Goal: Task Accomplishment & Management: Manage account settings

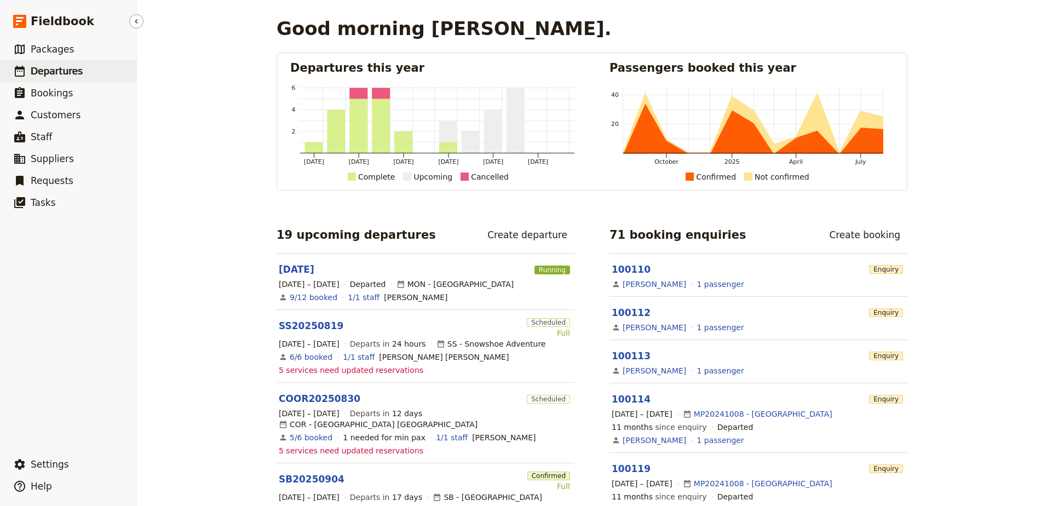
click at [34, 68] on span "Departures" at bounding box center [57, 71] width 52 height 11
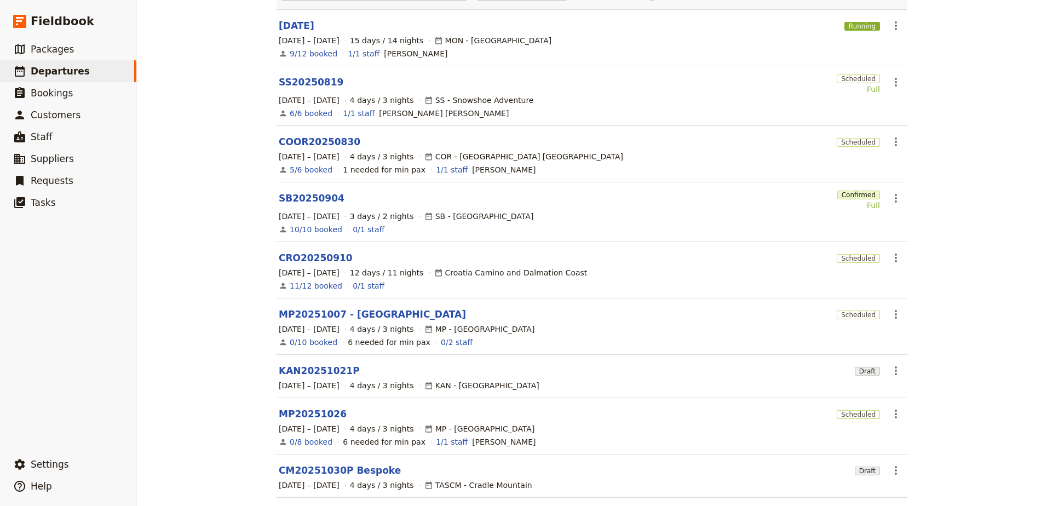
scroll to position [185, 0]
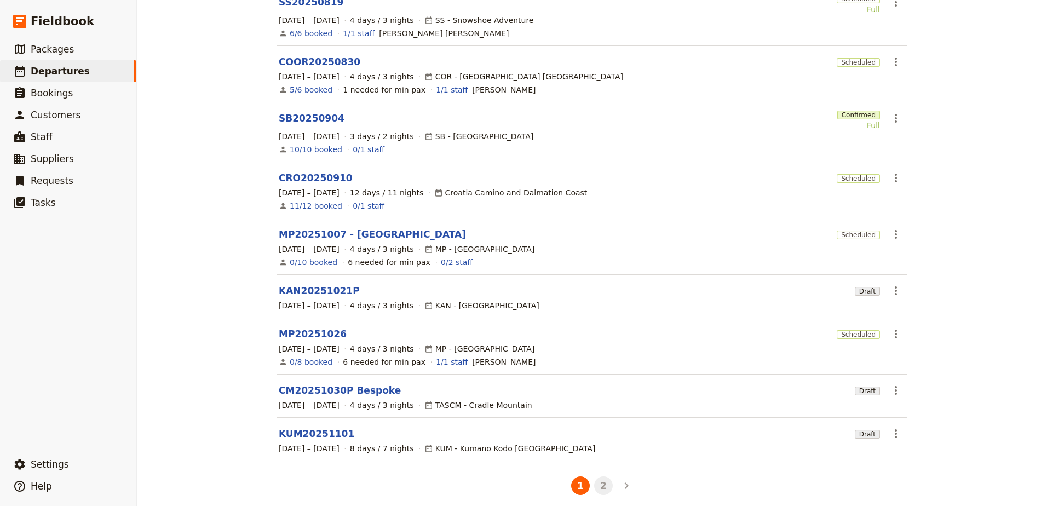
click at [594, 476] on button "2" at bounding box center [603, 485] width 19 height 19
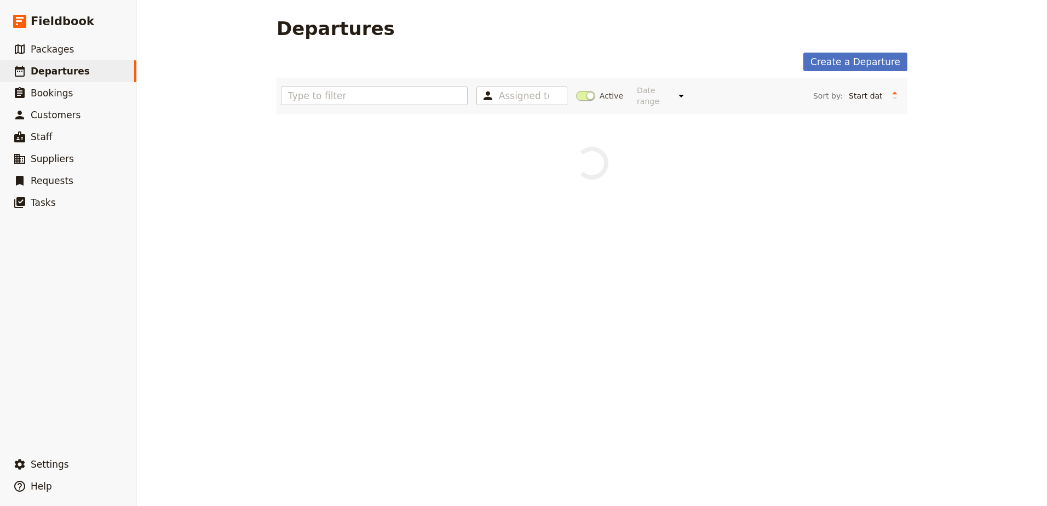
scroll to position [0, 0]
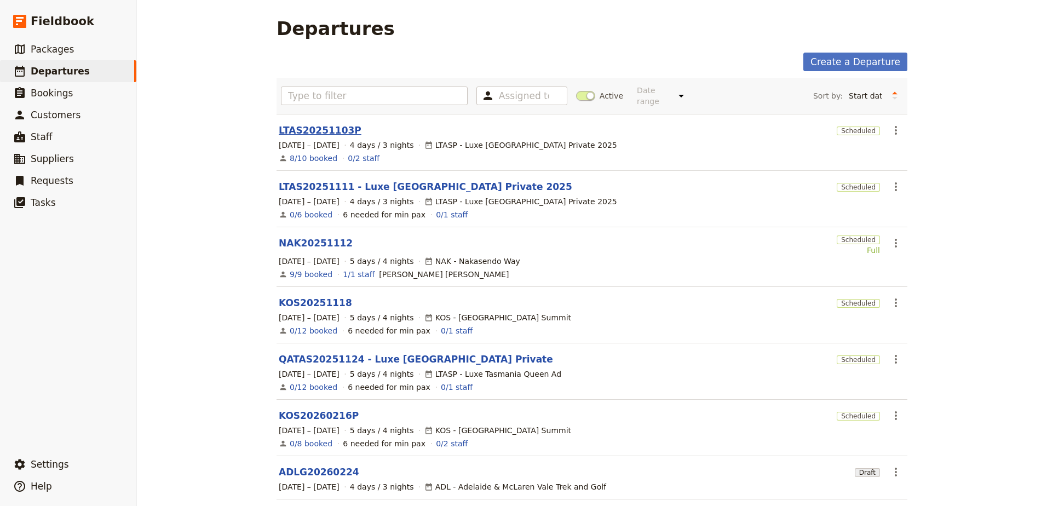
click at [308, 124] on link "LTAS20251103P" at bounding box center [320, 130] width 83 height 13
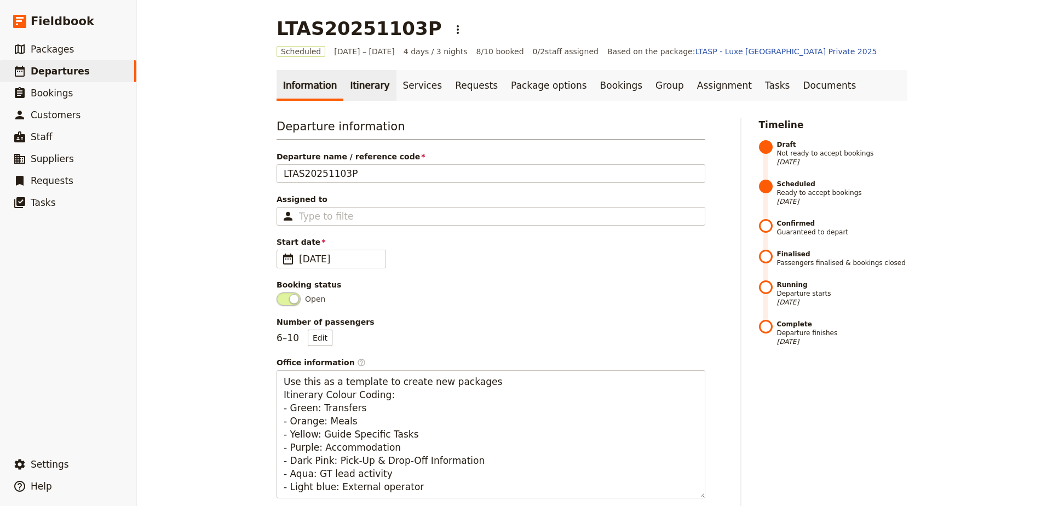
click at [343, 94] on link "Itinerary" at bounding box center [369, 85] width 53 height 31
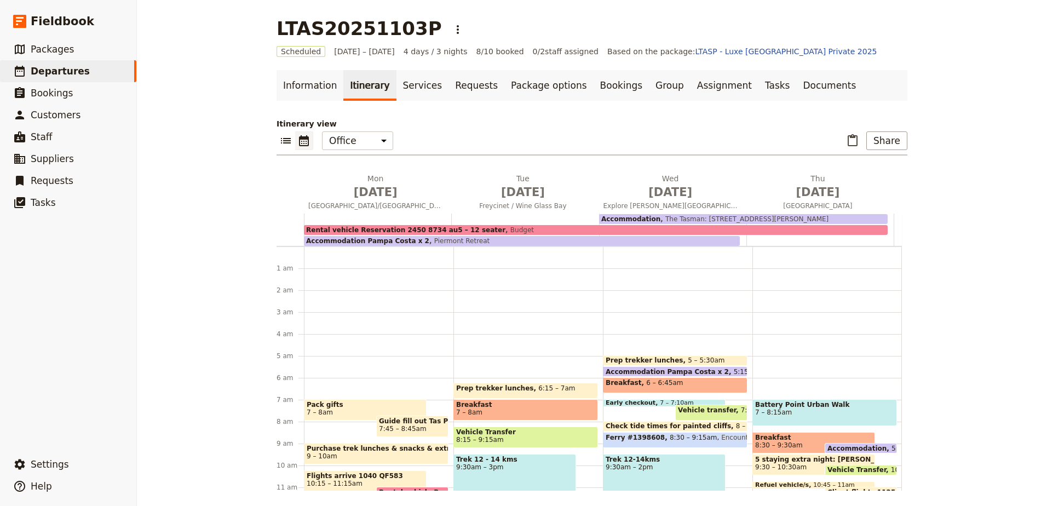
scroll to position [99, 0]
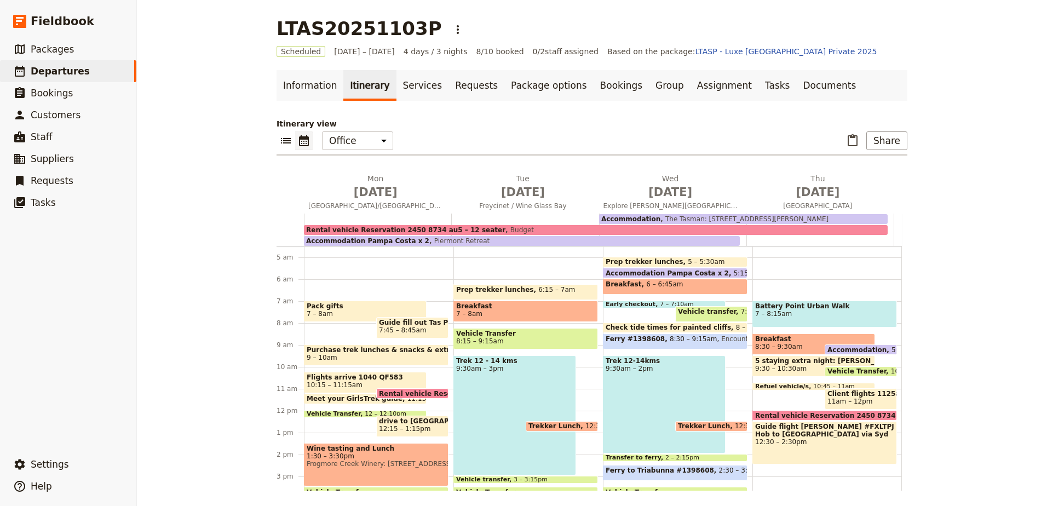
click at [371, 354] on span "9 – 10am" at bounding box center [376, 358] width 139 height 8
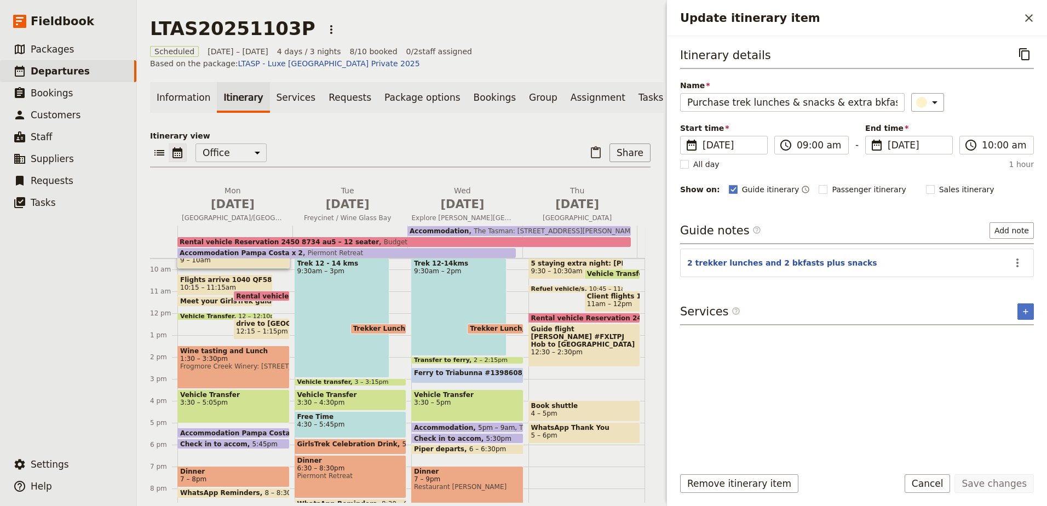
scroll to position [263, 0]
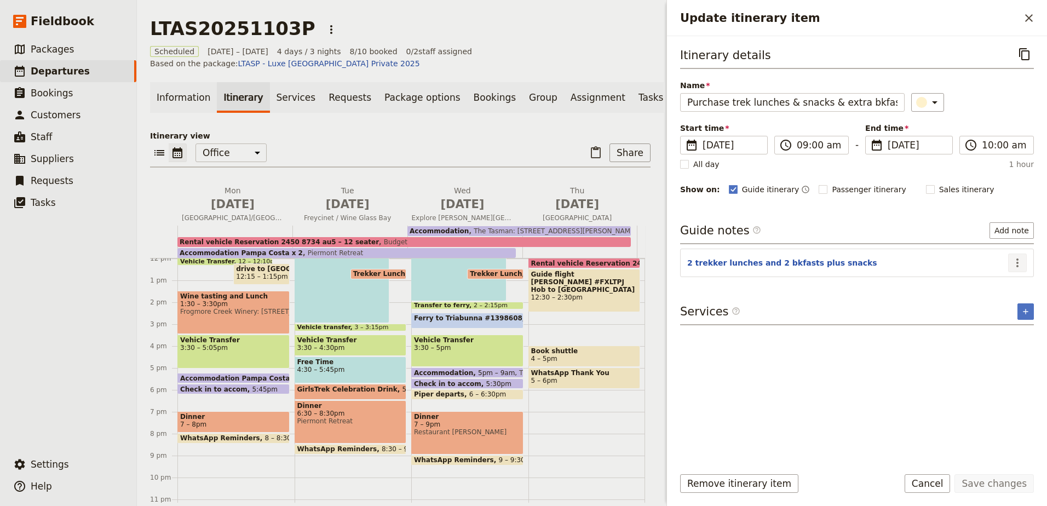
click at [1022, 261] on icon "Actions" at bounding box center [1017, 262] width 13 height 13
click at [1006, 291] on span "Edit note" at bounding box center [994, 286] width 51 height 11
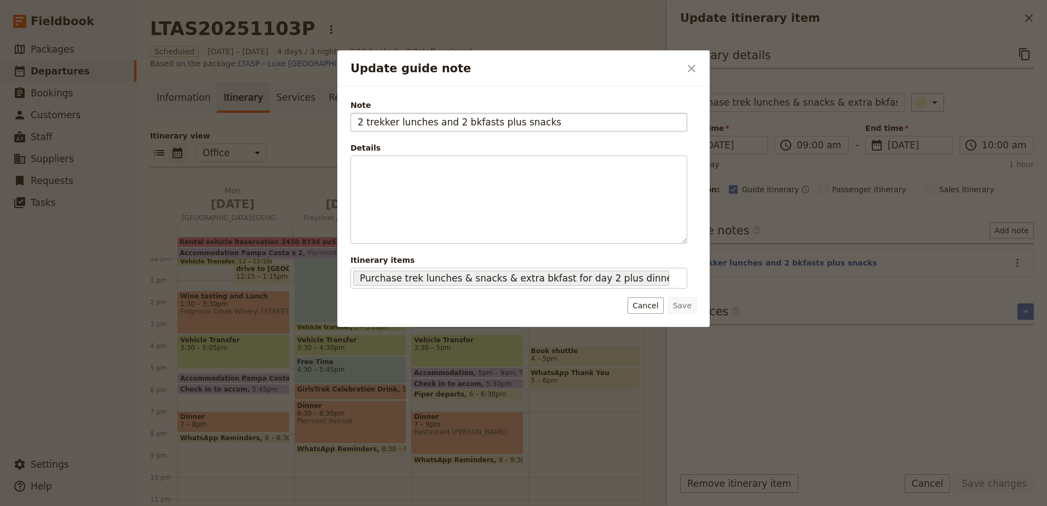
click at [446, 123] on input "2 trekker lunches and 2 bkfasts plus snacks" at bounding box center [518, 122] width 337 height 19
click at [450, 123] on input "2 trekker lunches and 2 bkfasts plus snacks" at bounding box center [518, 122] width 337 height 19
click at [531, 113] on input "2 trekker lunches, 2 bkfasts plus snacks" at bounding box center [518, 122] width 337 height 19
type input "2 trekker lunches, 2 bkfasts plus snacks and platter for dinner day 1"
click at [690, 305] on button "Save" at bounding box center [682, 305] width 28 height 16
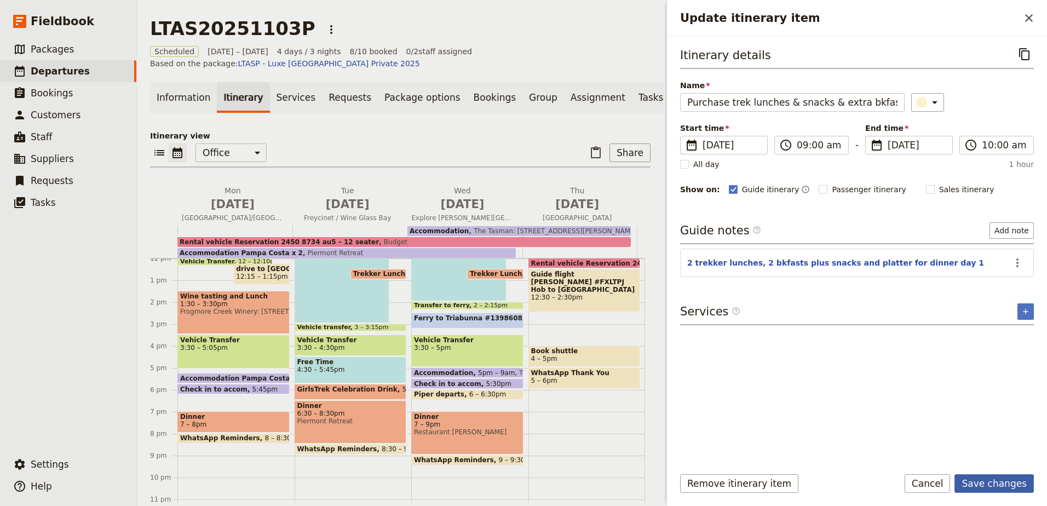
click at [1011, 482] on button "Save changes" at bounding box center [993, 483] width 79 height 19
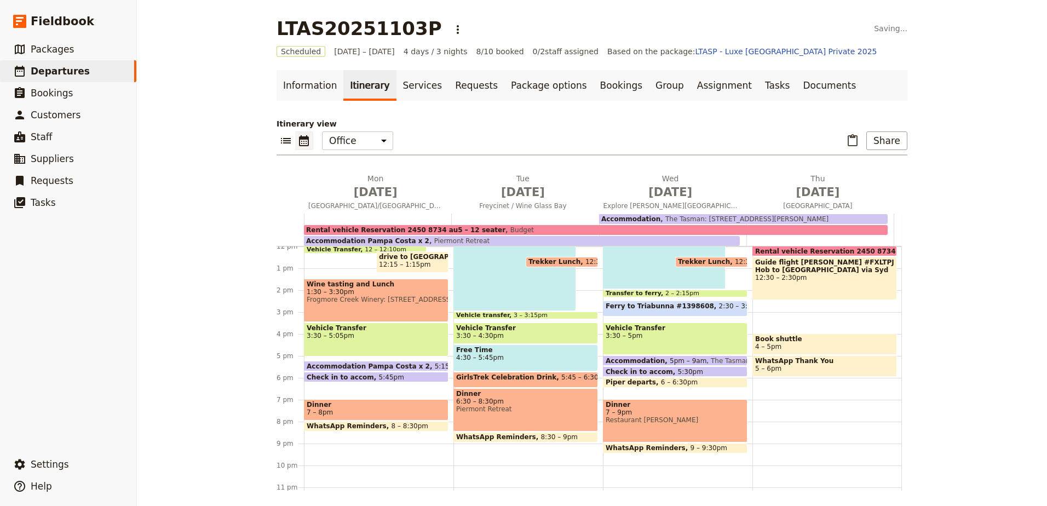
scroll to position [85, 0]
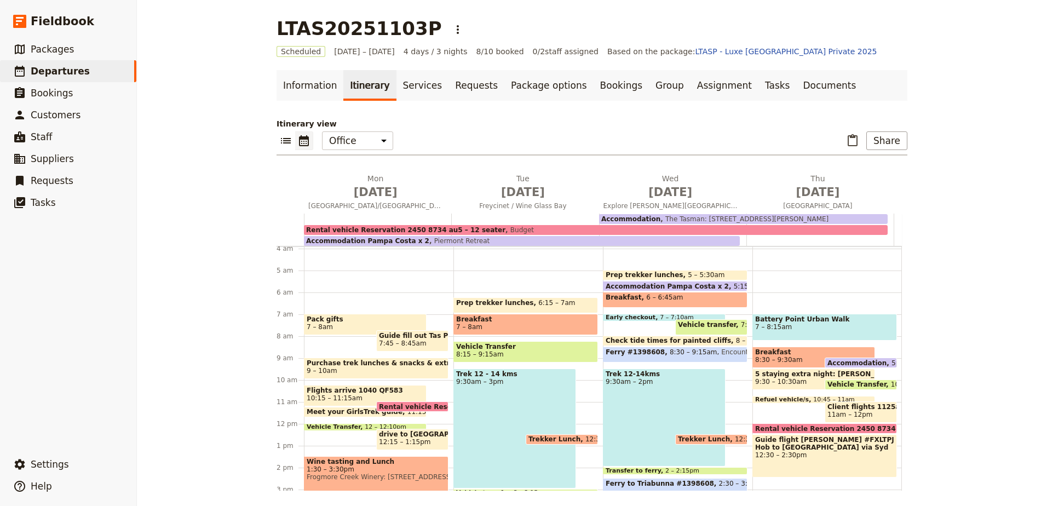
click at [354, 358] on div "Purchase trek lunches & snacks & extra bkfast for day 2 plus dinner spread 9 – …" at bounding box center [376, 368] width 145 height 21
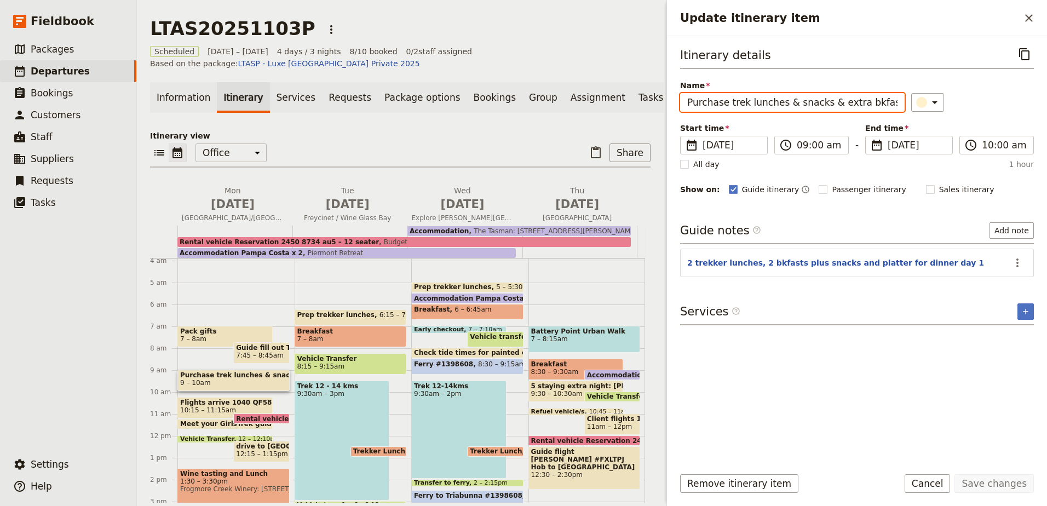
click at [791, 106] on input "Purchase trek lunches & snacks & extra bkfast for day 2 plus dinner spread" at bounding box center [792, 102] width 224 height 19
click at [788, 103] on input "Purchase trek lunches & snacks & extra bkfast for day 2 plus dinner spread" at bounding box center [792, 102] width 224 height 19
click at [879, 100] on input "Purchase trek lunches, snacks & extra bkfast for day 2 plus dinner spread" at bounding box center [792, 102] width 224 height 19
type input "Purchase trek lunches, snacks & extra bkfast for day 2 plus dinner spread"
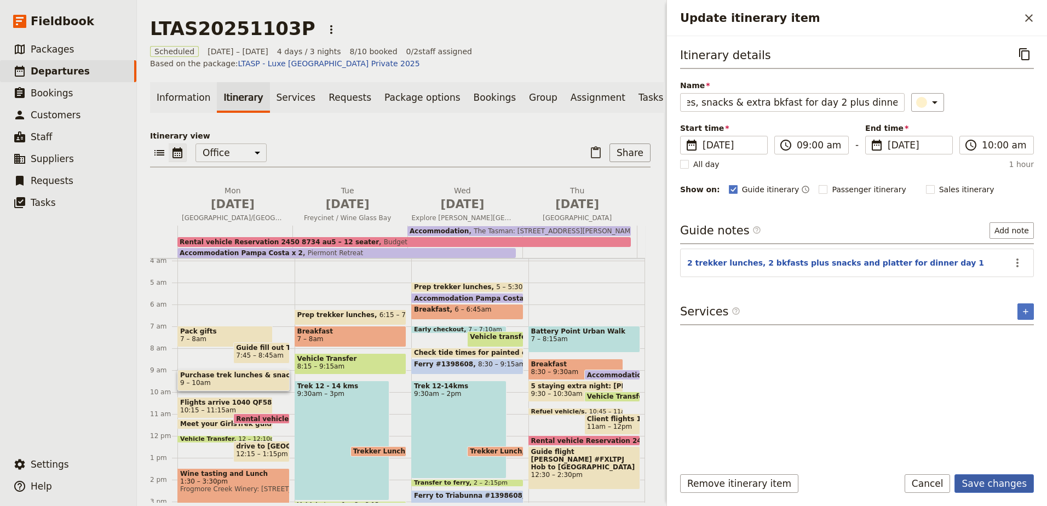
click at [997, 481] on button "Save changes" at bounding box center [993, 483] width 79 height 19
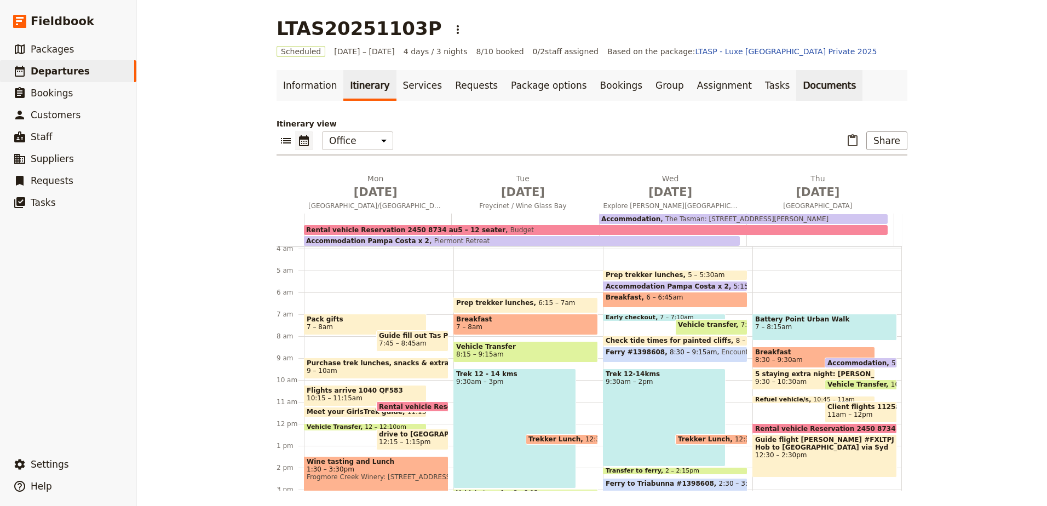
click at [796, 89] on link "Documents" at bounding box center [829, 85] width 66 height 31
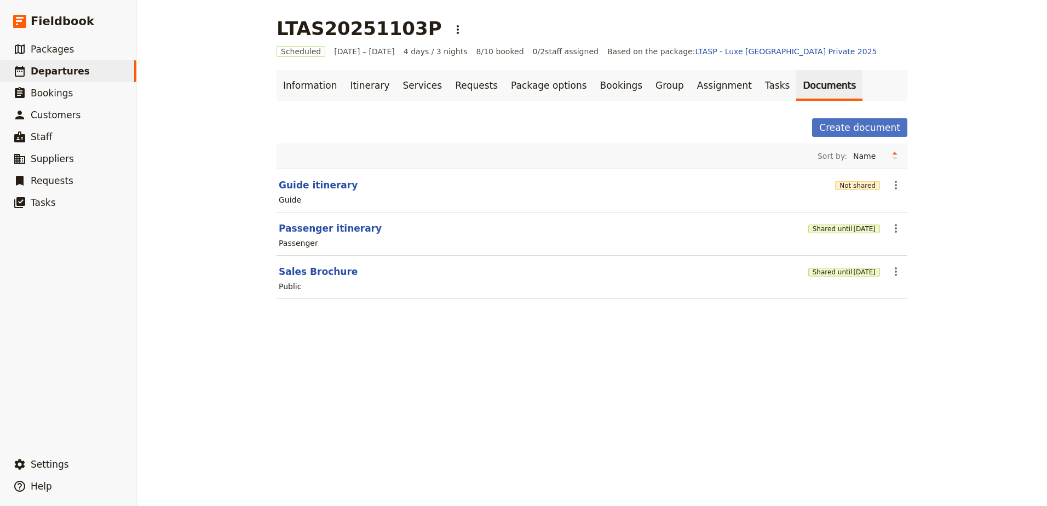
click at [898, 193] on div "Guide" at bounding box center [592, 199] width 629 height 13
click at [892, 175] on section "Guide itinerary Not shared ​ Guide" at bounding box center [592, 191] width 631 height 44
click at [894, 181] on icon "Actions" at bounding box center [895, 184] width 13 height 13
click at [905, 221] on span "Edit document" at bounding box center [918, 224] width 56 height 11
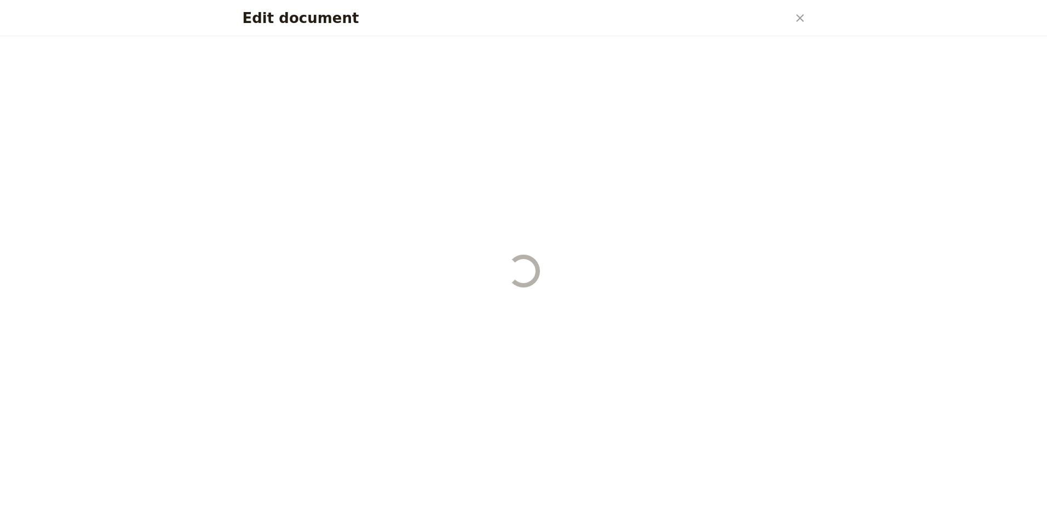
select select "STAFF"
select select "RUN_SHEET"
select select "DEFAULT"
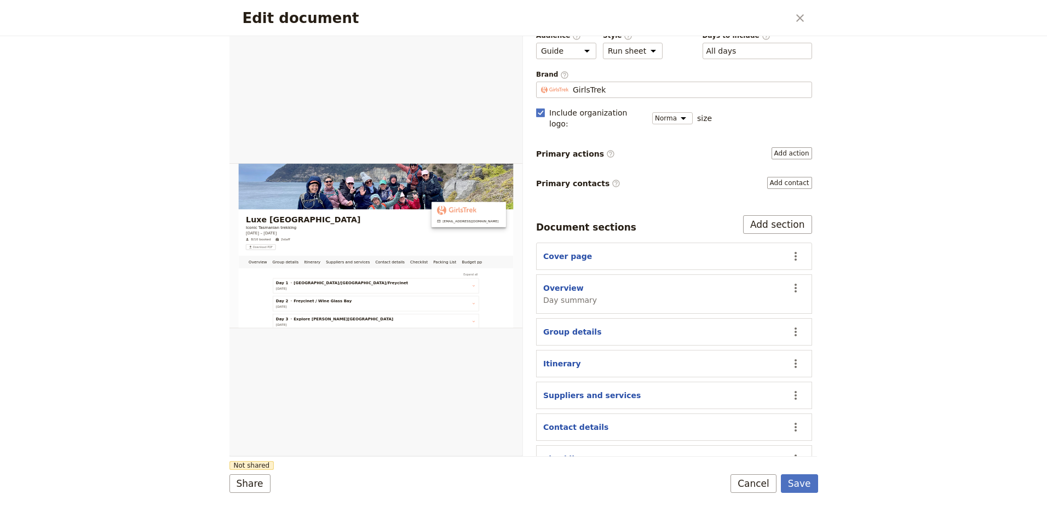
scroll to position [166, 0]
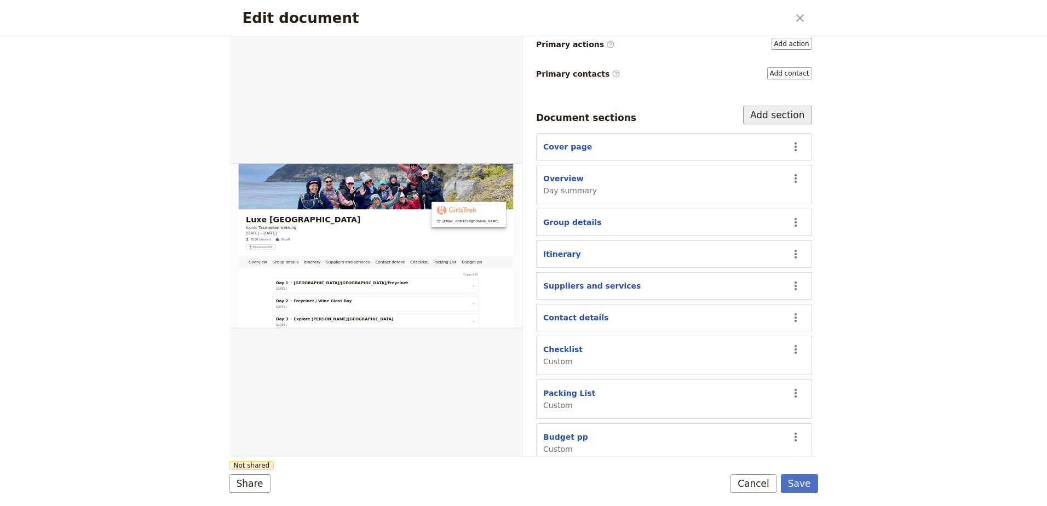
click at [778, 106] on button "Add section" at bounding box center [777, 115] width 69 height 19
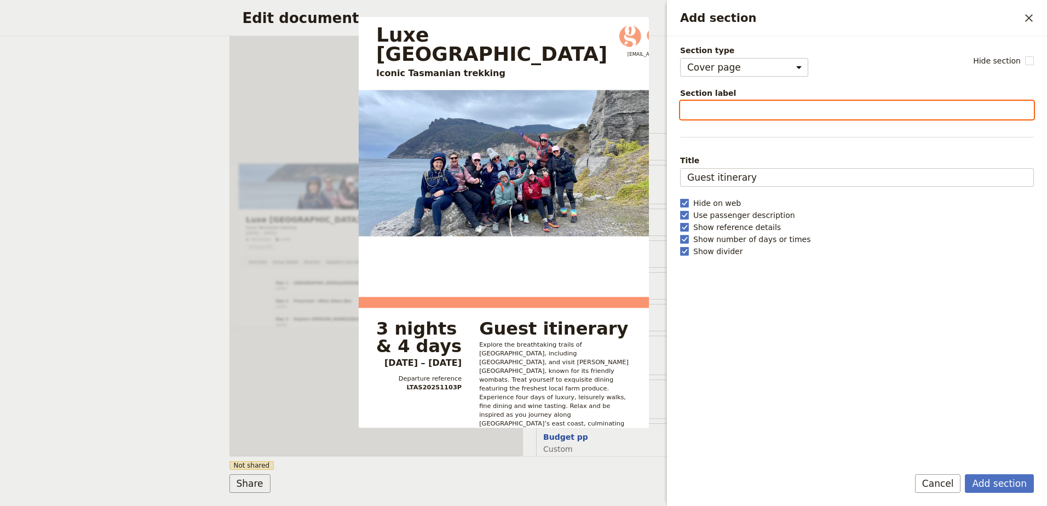
click at [768, 116] on input "Section label" at bounding box center [857, 110] width 354 height 19
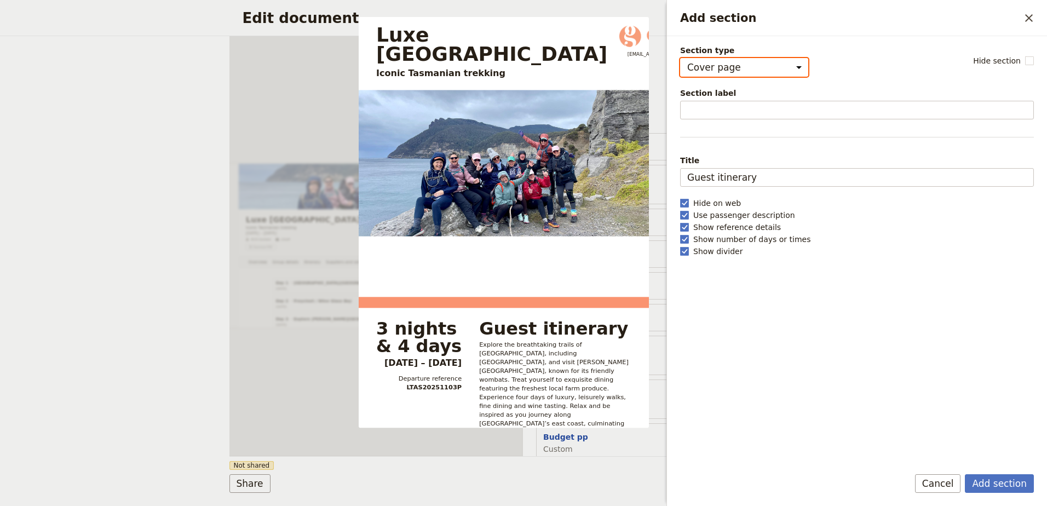
click at [763, 71] on select "Cover page Day summary Itinerary Group details Contact details Suppliers and se…" at bounding box center [744, 67] width 128 height 19
select select "CUSTOM"
click at [680, 58] on select "Cover page Day summary Itinerary Group details Contact details Suppliers and se…" at bounding box center [744, 67] width 128 height 19
select select "default"
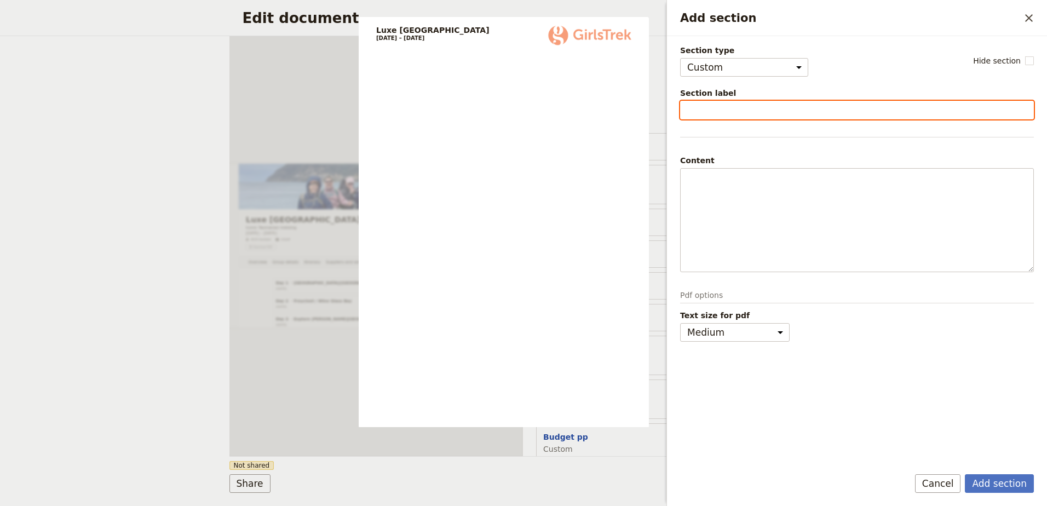
click at [747, 102] on input "Section label" at bounding box center [857, 110] width 354 height 19
type input "Shopping List"
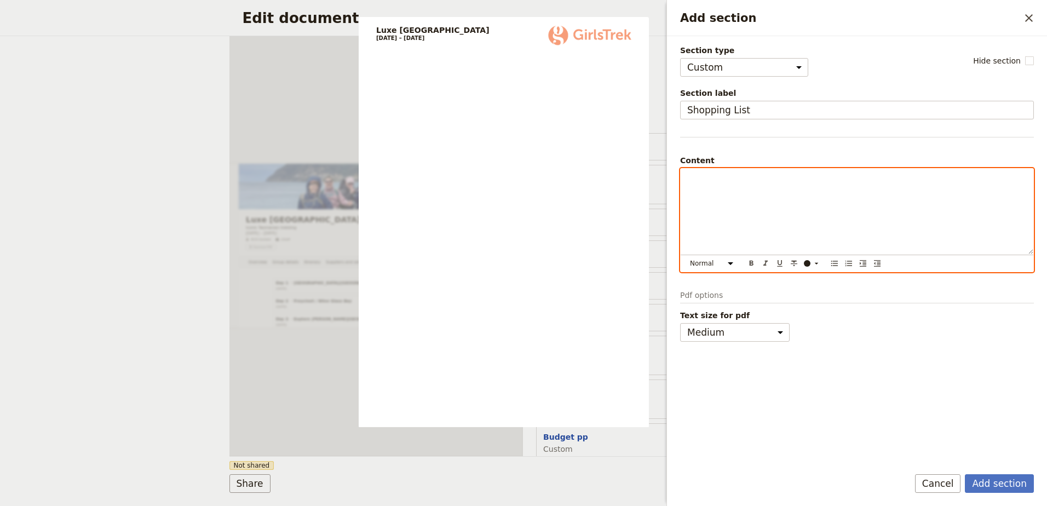
click at [774, 210] on div "Add section" at bounding box center [857, 211] width 353 height 85
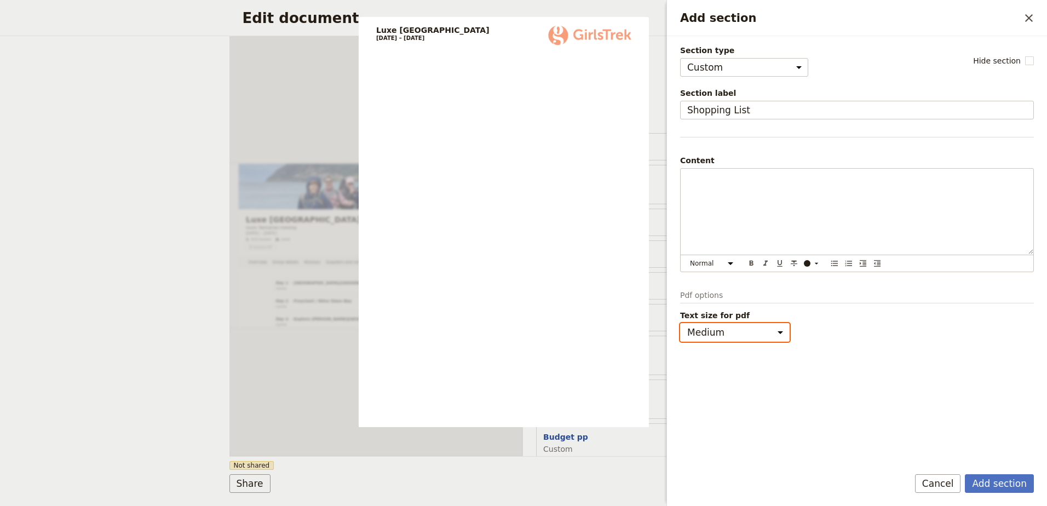
click at [780, 332] on select "Small Medium" at bounding box center [735, 332] width 110 height 19
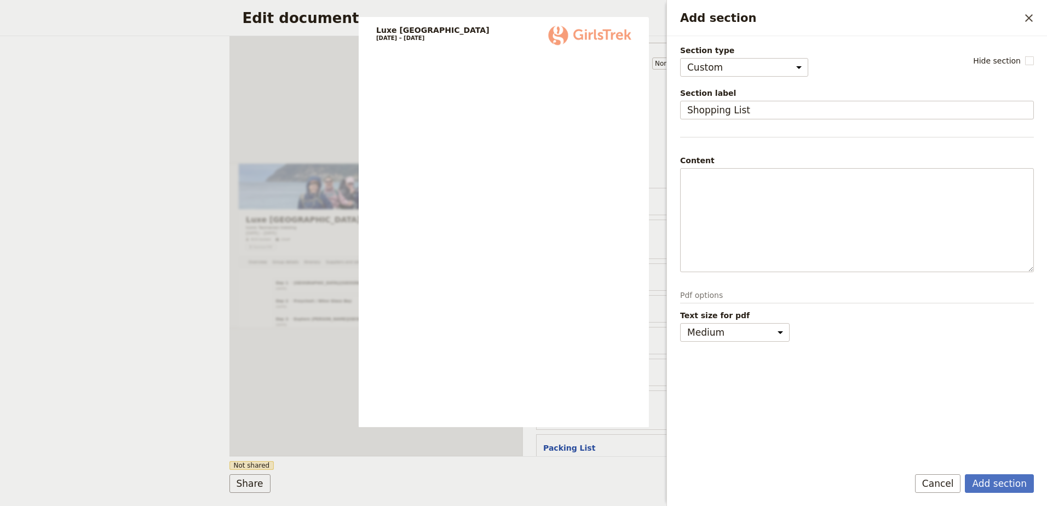
click at [777, 353] on div "Section type Cover page Day summary Itinerary Group details Contact details Sup…" at bounding box center [857, 251] width 354 height 412
click at [767, 324] on select "Small Medium" at bounding box center [735, 332] width 110 height 19
select select "small"
click at [680, 323] on select "Small Medium" at bounding box center [735, 332] width 110 height 19
click at [999, 483] on button "Add section" at bounding box center [999, 483] width 69 height 19
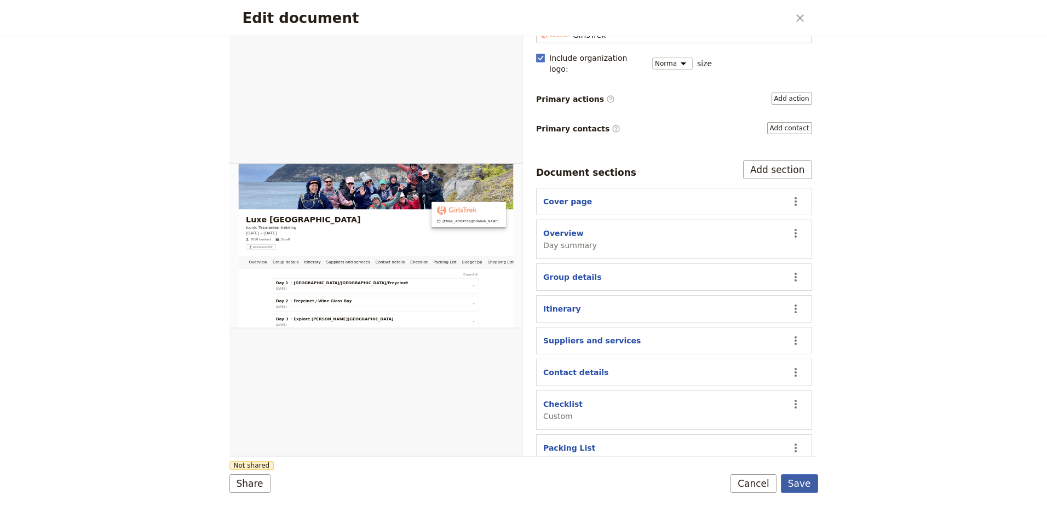
click at [801, 482] on button "Save" at bounding box center [799, 483] width 37 height 19
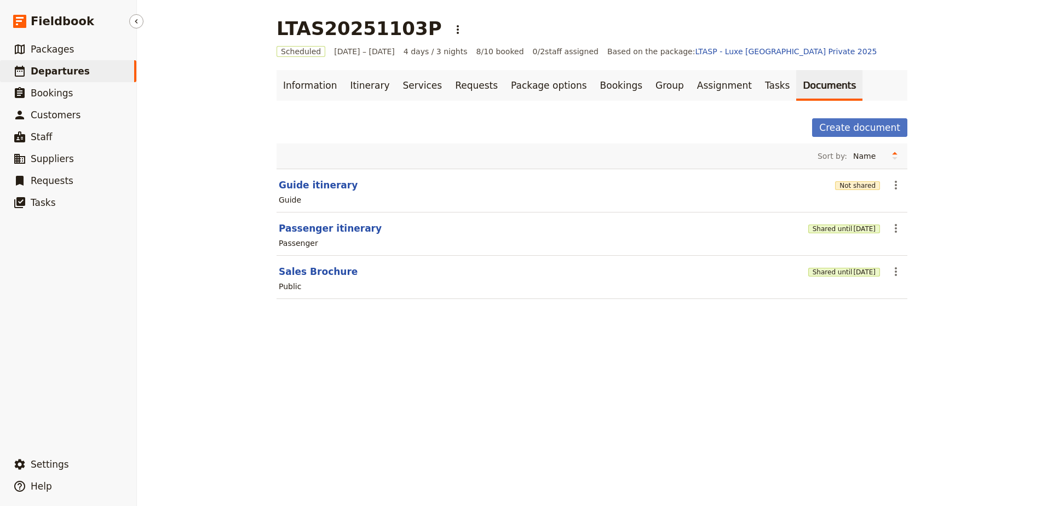
click at [22, 72] on icon at bounding box center [19, 71] width 13 height 13
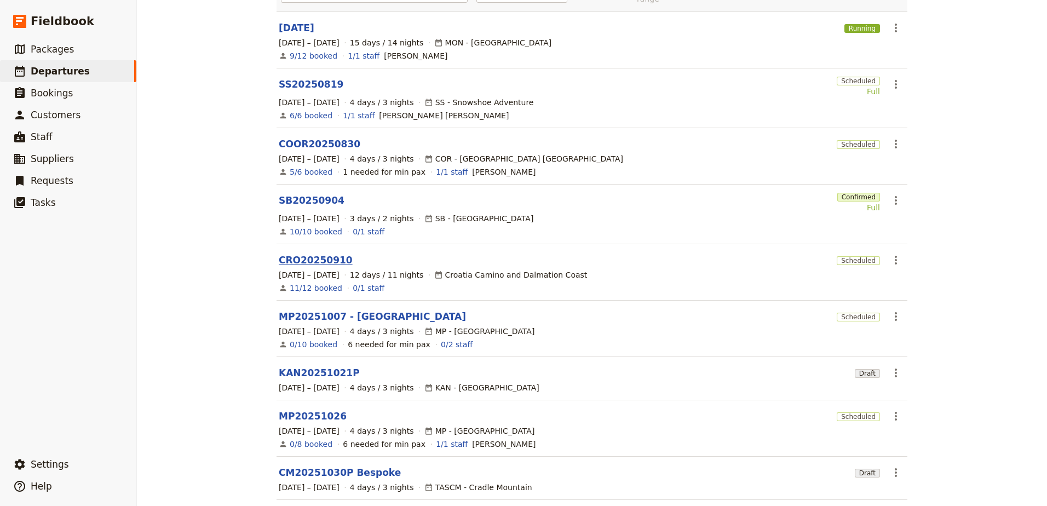
scroll to position [164, 0]
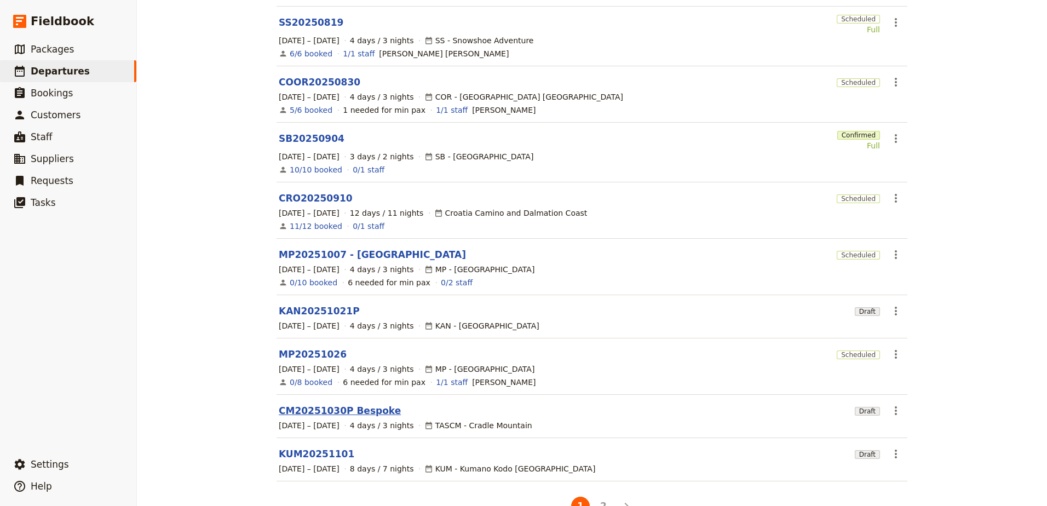
click at [333, 404] on link "CM20251030P Bespoke" at bounding box center [340, 410] width 122 height 13
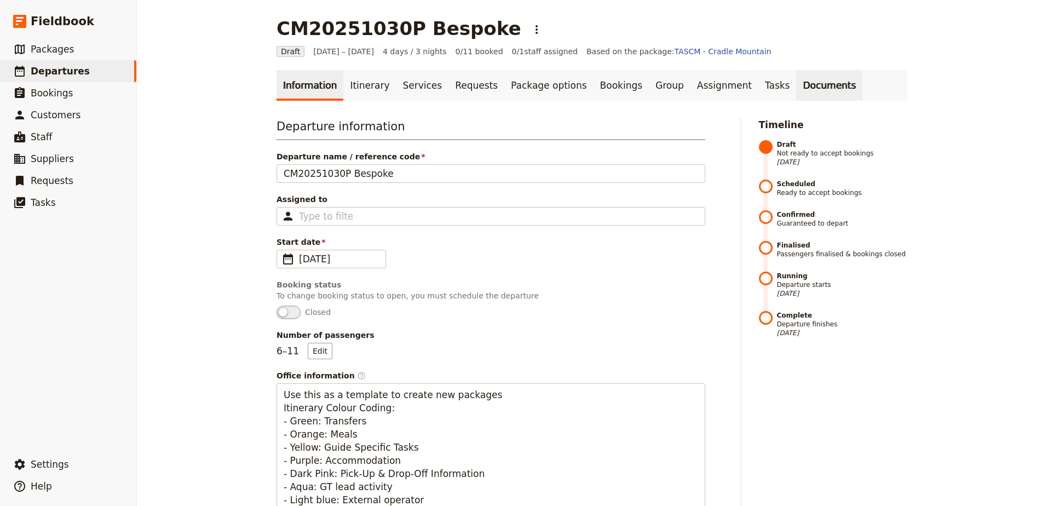
click at [796, 89] on link "Documents" at bounding box center [829, 85] width 66 height 31
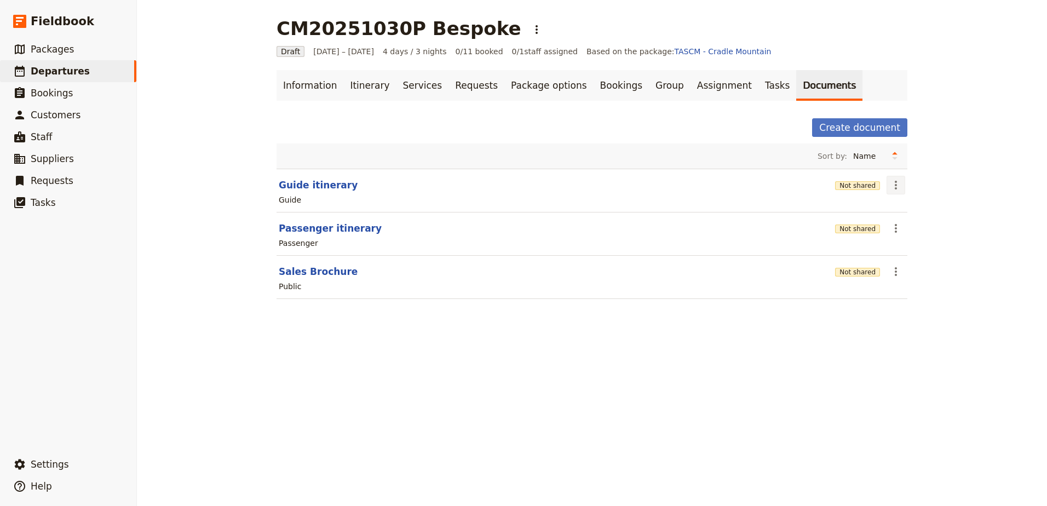
click at [897, 187] on icon "Actions" at bounding box center [895, 184] width 13 height 13
click at [897, 219] on span "Edit document" at bounding box center [918, 224] width 56 height 11
select select "STAFF"
select select "RUN_SHEET"
select select "DEFAULT"
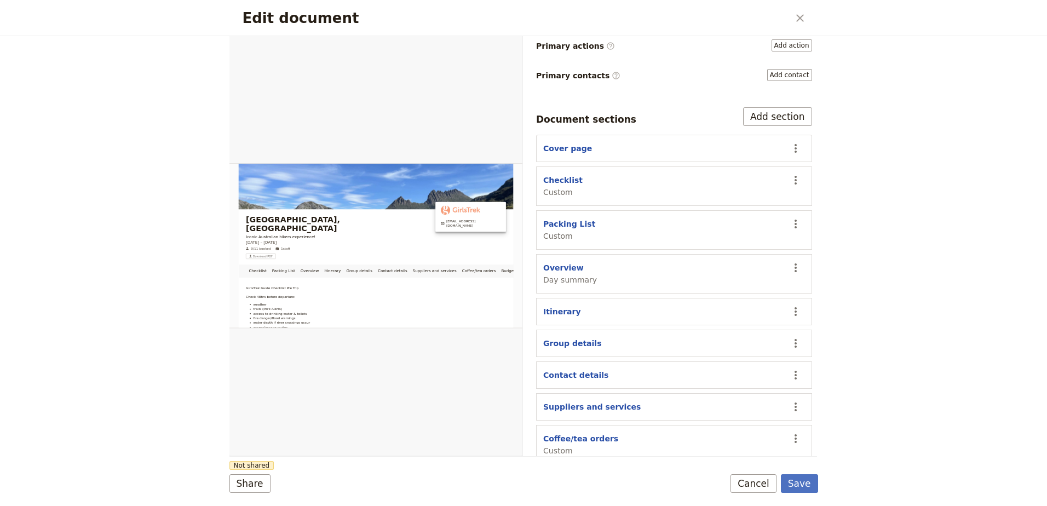
scroll to position [254, 0]
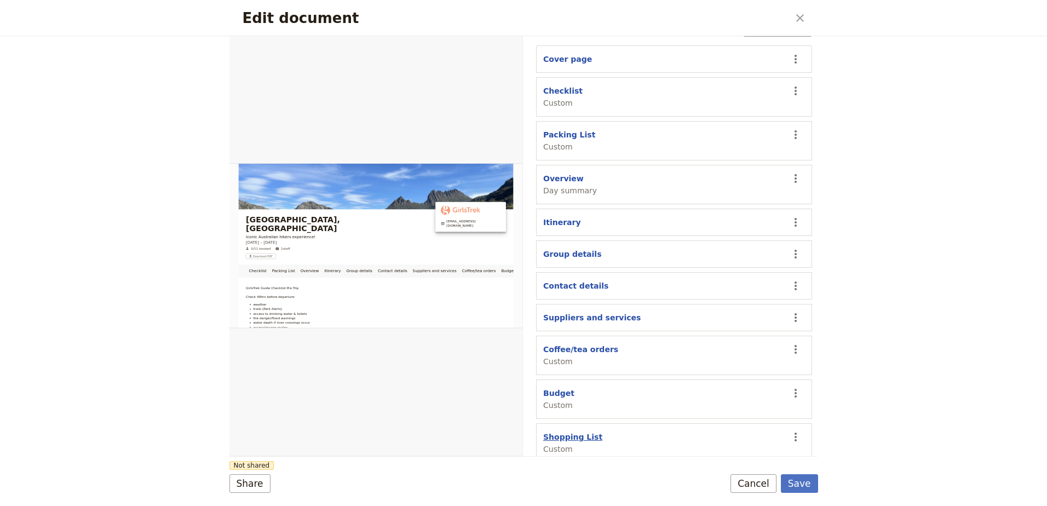
click at [576, 431] on button "Shopping List" at bounding box center [572, 436] width 59 height 11
select select "CUSTOM"
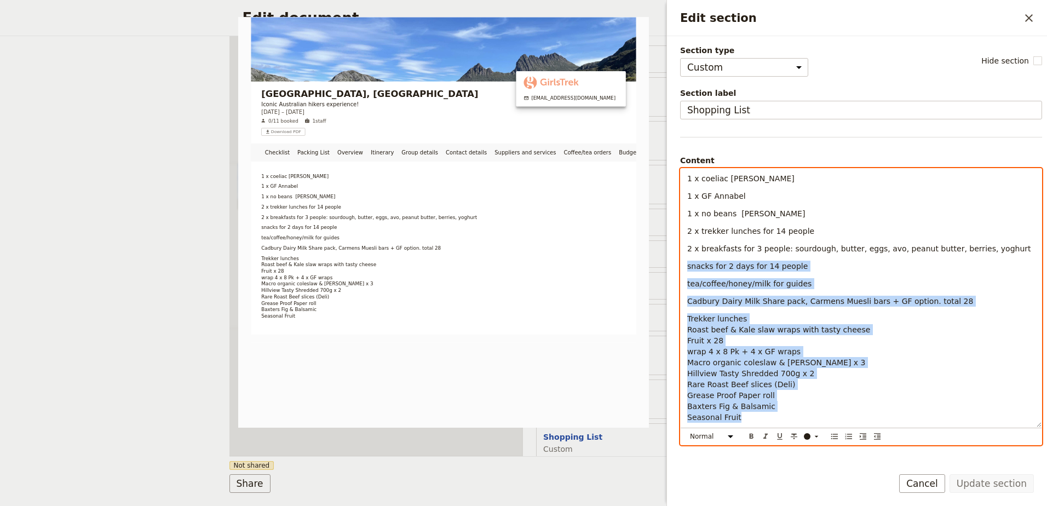
drag, startPoint x: 688, startPoint y: 268, endPoint x: 788, endPoint y: 425, distance: 186.1
click at [788, 425] on div "1 x coeliac [PERSON_NAME] 1 x GF Annabel 1 x no beans [PERSON_NAME] 2 x trekker…" at bounding box center [861, 298] width 361 height 258
copy div "snacks for 2 days for 14 people tea/coffee/honey/milk for guides Cadbury Dairy …"
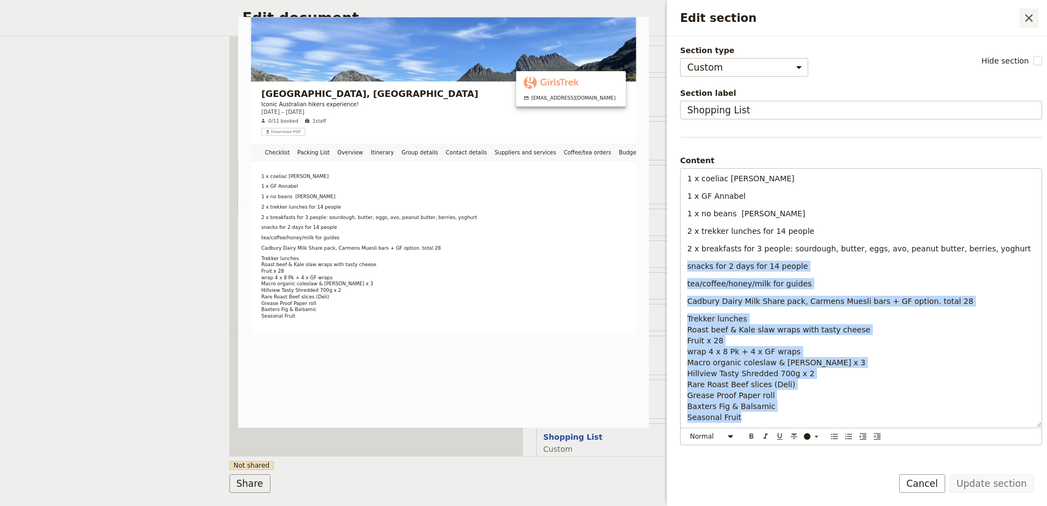
click at [1032, 15] on icon "Close drawer" at bounding box center [1029, 18] width 8 height 8
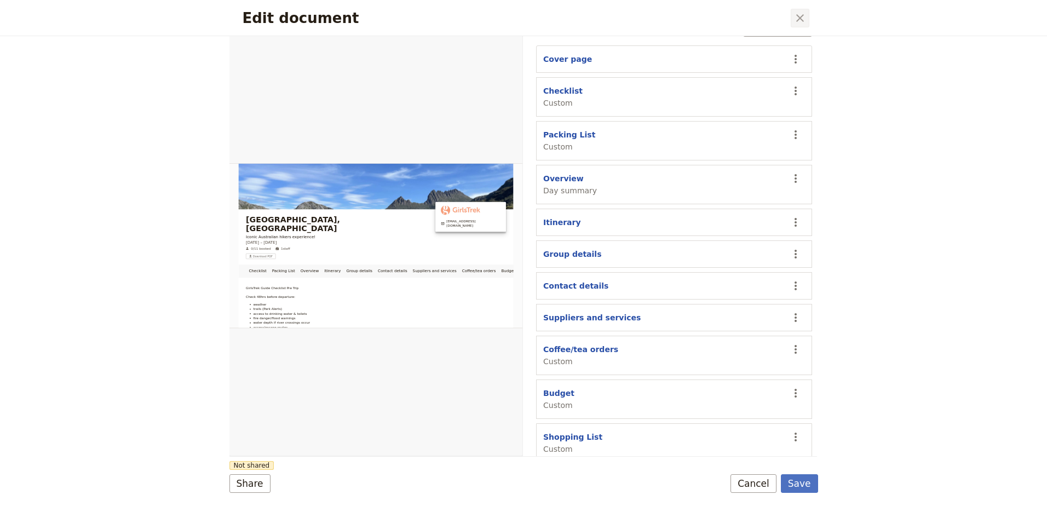
click at [805, 21] on icon "Close dialog" at bounding box center [799, 17] width 13 height 13
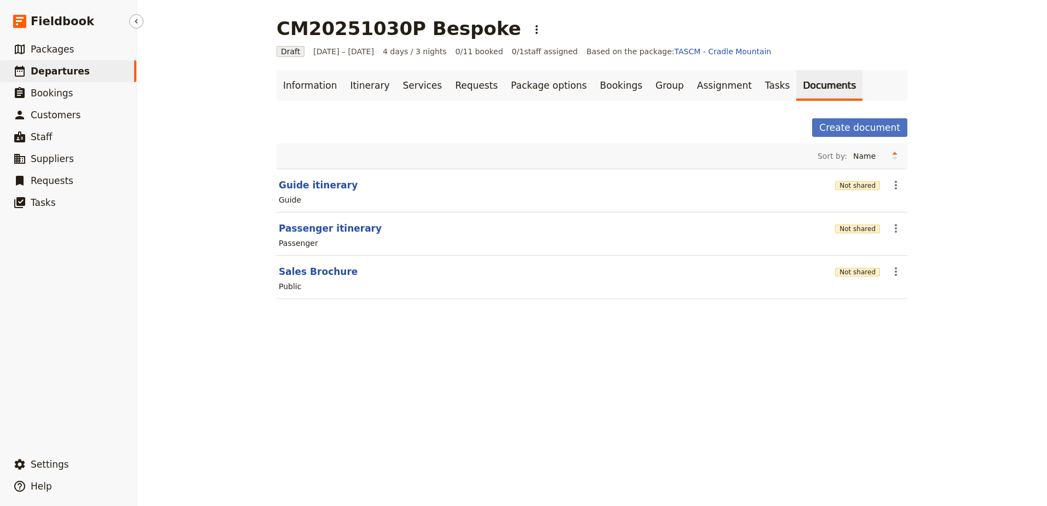
click at [94, 64] on link "​ Departures" at bounding box center [68, 71] width 136 height 22
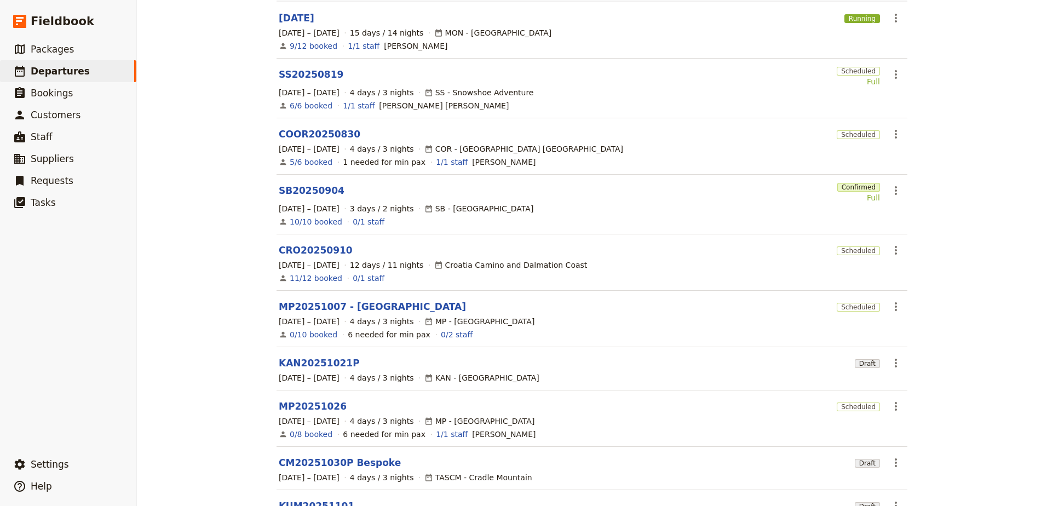
scroll to position [185, 0]
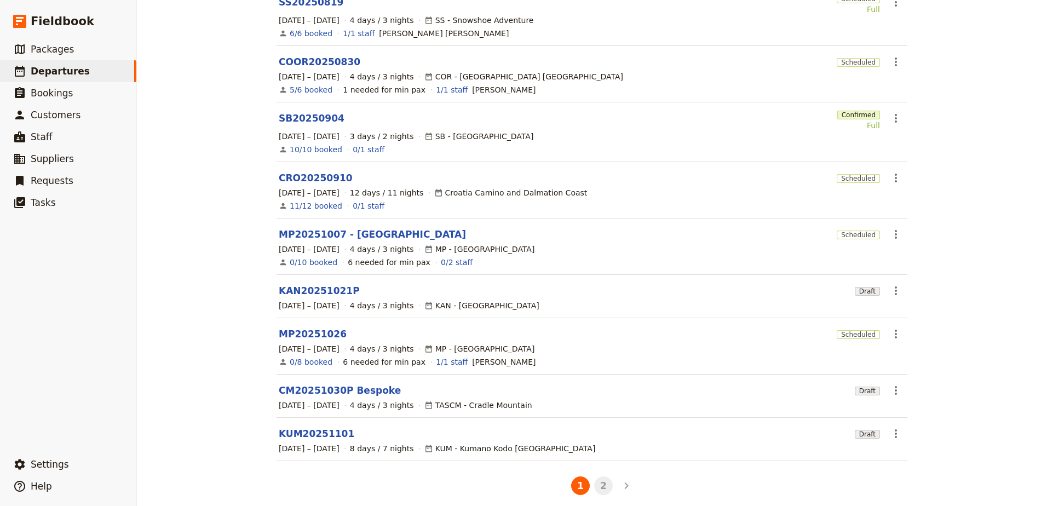
click at [597, 476] on button "2" at bounding box center [603, 485] width 19 height 19
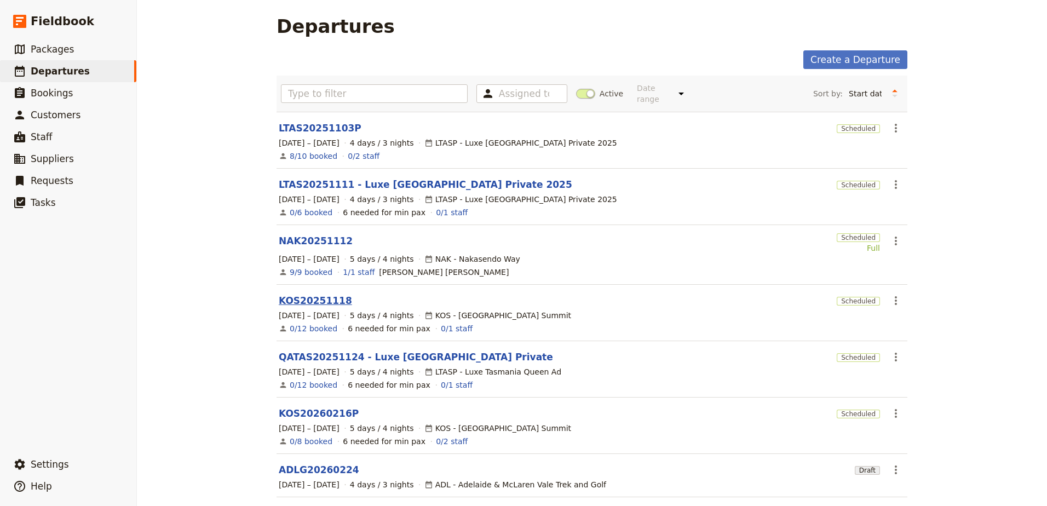
scroll to position [0, 0]
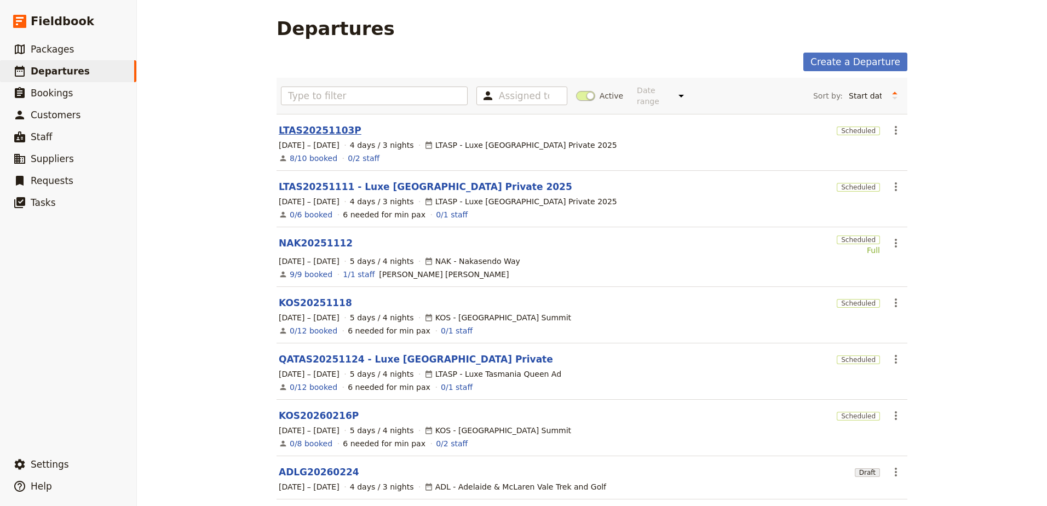
click at [307, 124] on link "LTAS20251103P" at bounding box center [320, 130] width 83 height 13
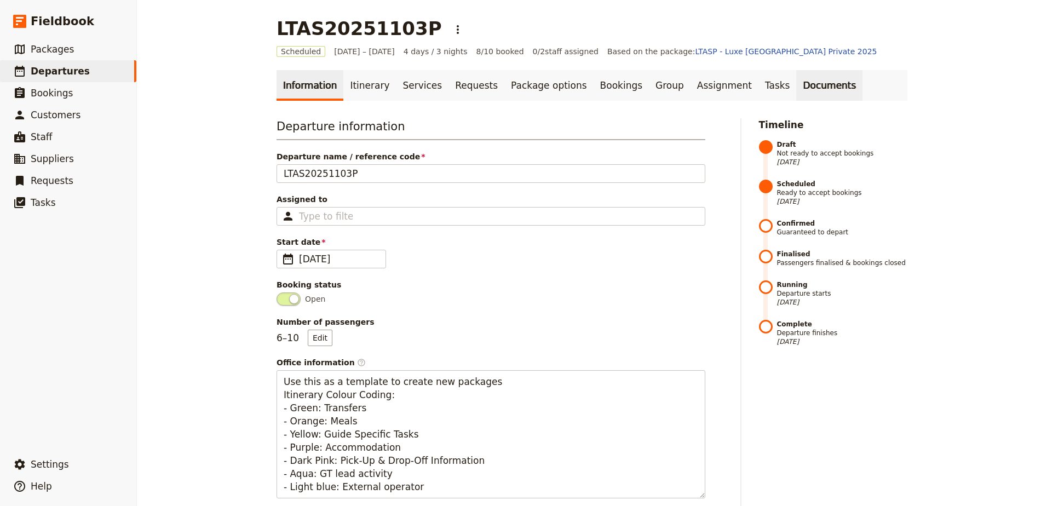
click at [796, 91] on link "Documents" at bounding box center [829, 85] width 66 height 31
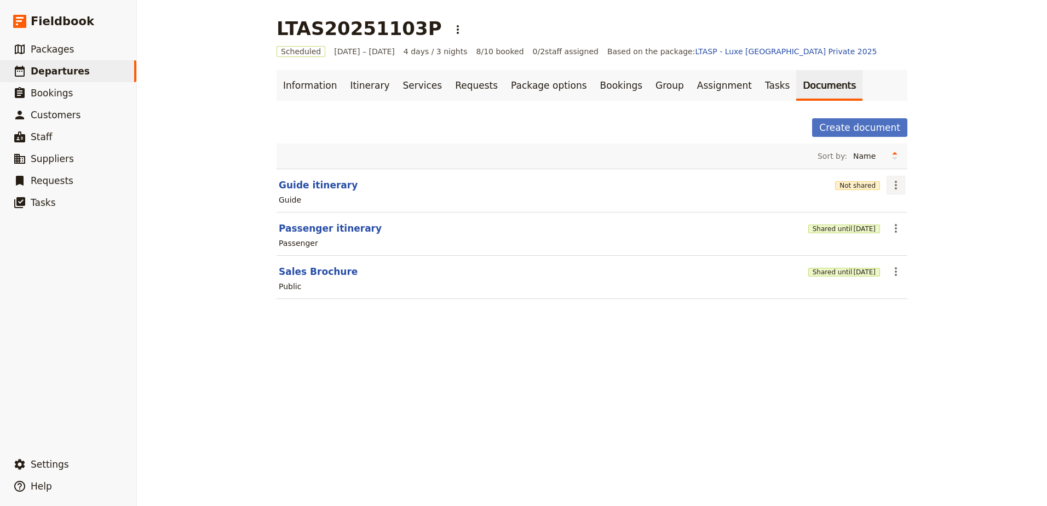
click at [894, 190] on icon "Actions" at bounding box center [895, 184] width 13 height 13
click at [901, 226] on span "Edit document" at bounding box center [918, 224] width 56 height 11
select select "STAFF"
select select "RUN_SHEET"
select select "DEFAULT"
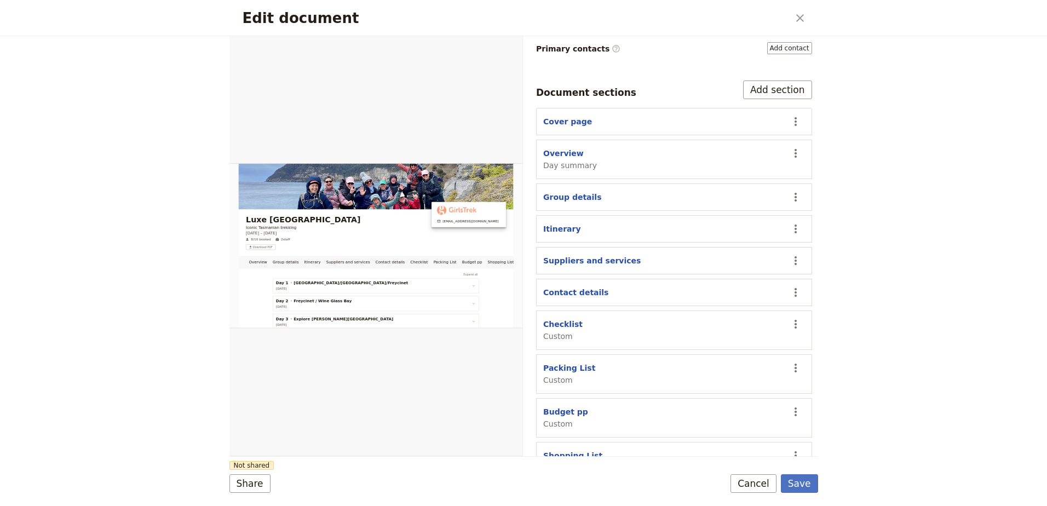
scroll to position [210, 0]
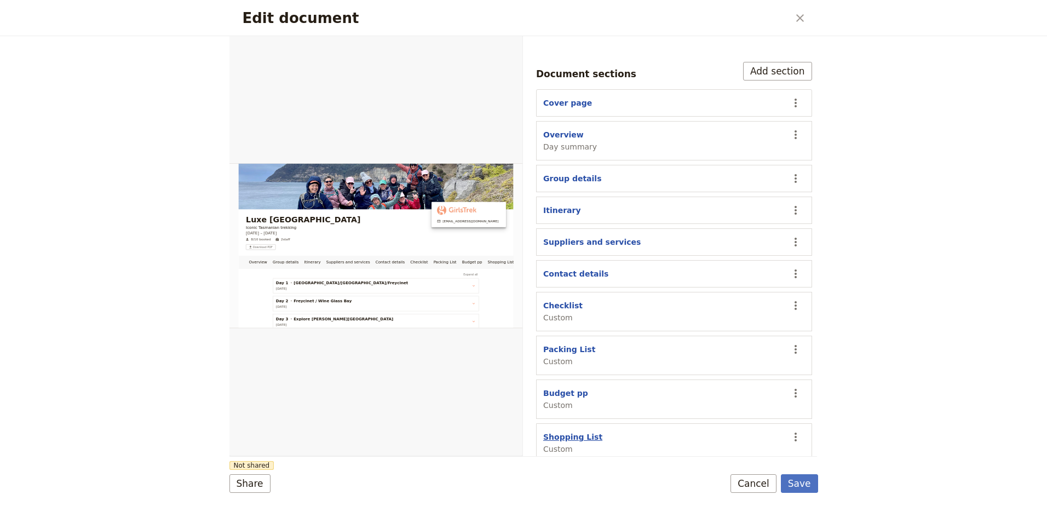
click at [580, 431] on button "Shopping List" at bounding box center [572, 436] width 59 height 11
select select "CUSTOM"
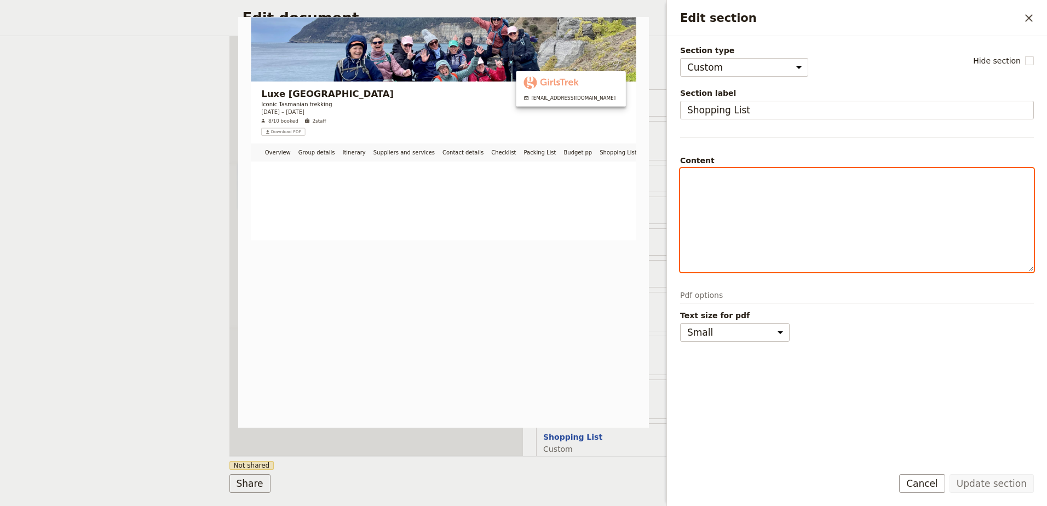
click at [711, 177] on p "Edit section" at bounding box center [856, 178] width 339 height 11
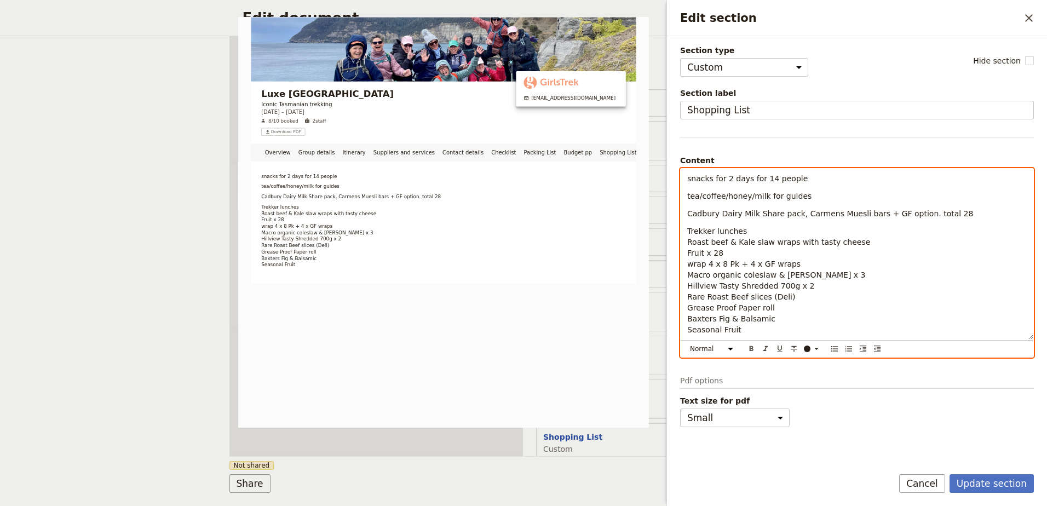
scroll to position [100, 0]
click at [766, 175] on span "snacks for 2 days for 14 people" at bounding box center [747, 178] width 120 height 9
click at [815, 195] on p "tea/coffee/honey/milk for guides" at bounding box center [856, 196] width 339 height 11
drag, startPoint x: 815, startPoint y: 195, endPoint x: 765, endPoint y: 193, distance: 49.4
click at [765, 193] on p "tea/coffee/honey/milk for guides" at bounding box center [856, 196] width 339 height 11
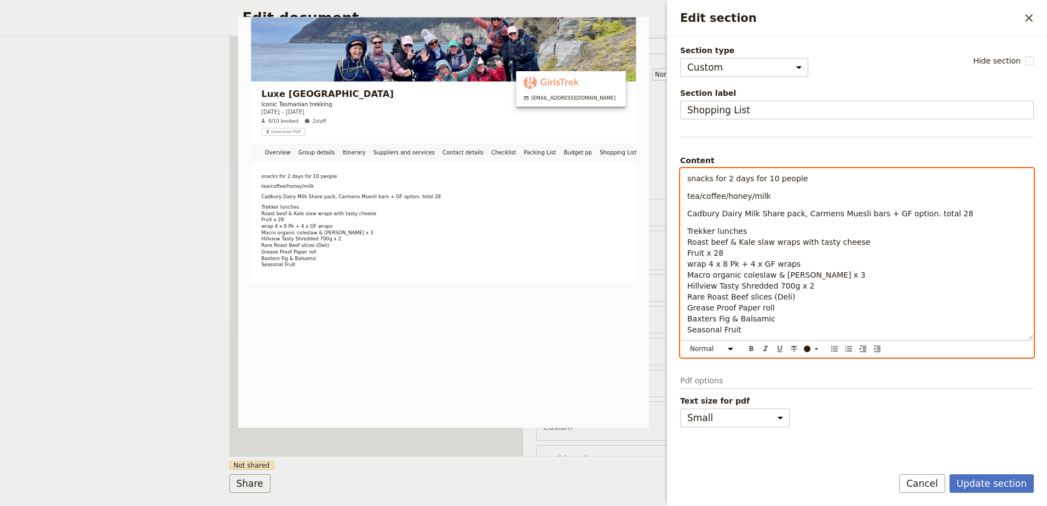
click at [937, 213] on span "Cadbury Dairy Milk Share pack, Carmens Muesli bars + GF option. total 28" at bounding box center [830, 213] width 286 height 9
click at [718, 250] on span "Fruit x 28" at bounding box center [705, 253] width 36 height 9
drag, startPoint x: 706, startPoint y: 260, endPoint x: 730, endPoint y: 262, distance: 24.7
click at [730, 262] on span "wrap 4 x 8 Pk + 4 x GF wraps" at bounding box center [743, 264] width 113 height 9
click at [711, 261] on span "wrap 4 x 8 Pk + 4 x GF wraps" at bounding box center [743, 264] width 113 height 9
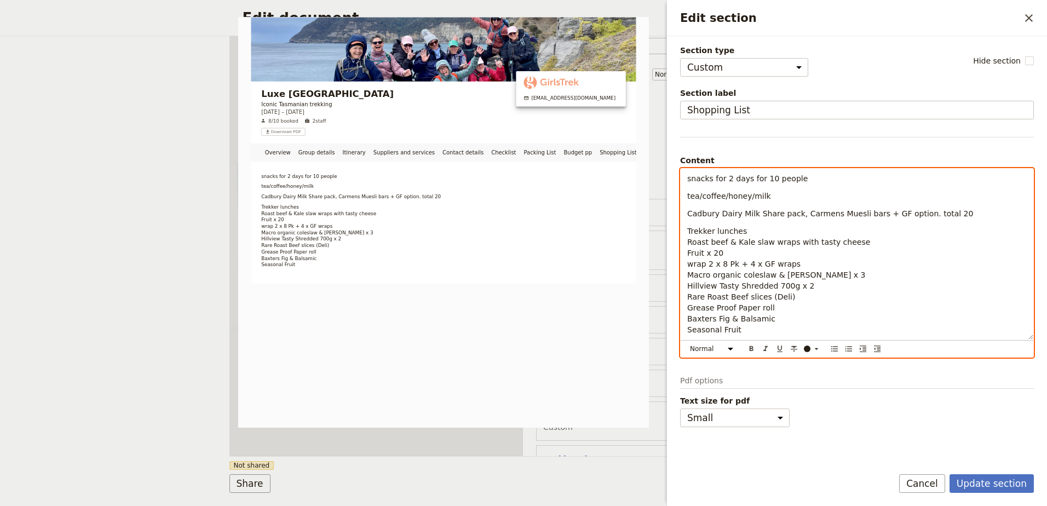
click at [745, 260] on span "wrap 2 x 8 Pk + 4 x GF wraps" at bounding box center [743, 264] width 113 height 9
click at [832, 273] on p "Trekker lunches Roast beef & Kale slaw wraps with tasty cheese Fruit x 20 wrap …" at bounding box center [856, 281] width 339 height 110
click at [796, 286] on span "Hillview Tasty Shredded 700g x 2" at bounding box center [750, 285] width 127 height 9
click at [776, 316] on p "Trekker lunches Roast beef & Kale slaw wraps with tasty cheese Fruit x 20 wrap …" at bounding box center [856, 281] width 339 height 110
drag, startPoint x: 742, startPoint y: 327, endPoint x: 678, endPoint y: 334, distance: 64.9
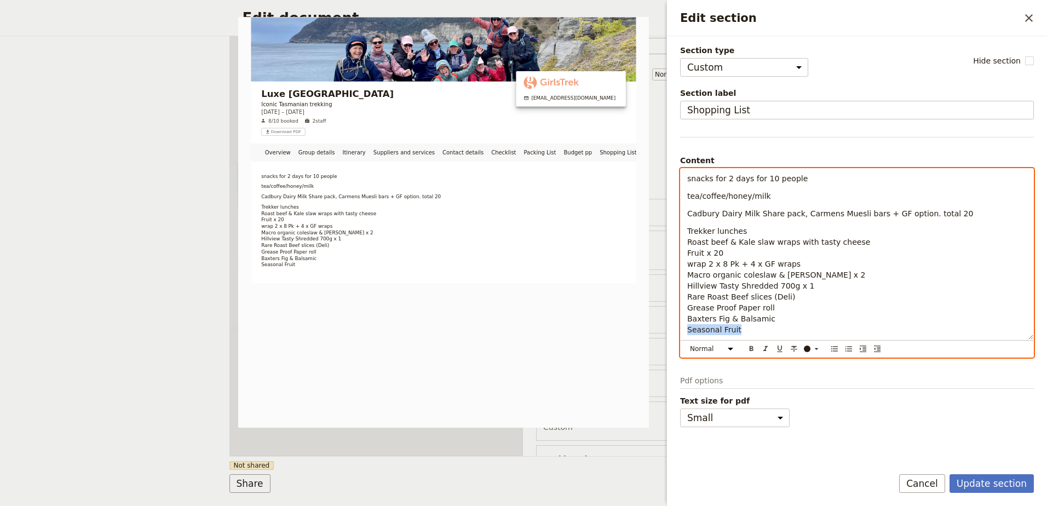
click at [678, 334] on div "Section type Cover page Day summary Itinerary Group details Contact details Sup…" at bounding box center [857, 247] width 380 height 422
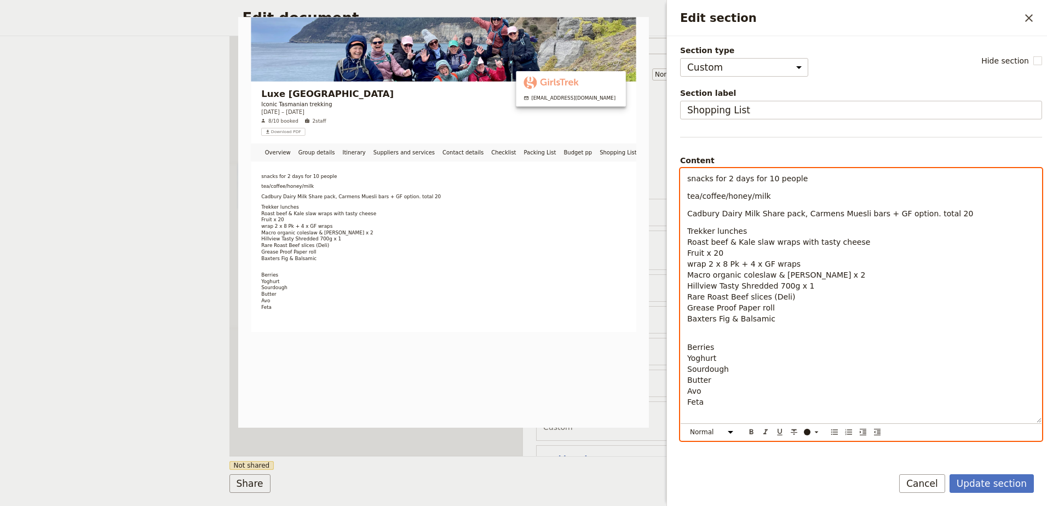
scroll to position [0, 0]
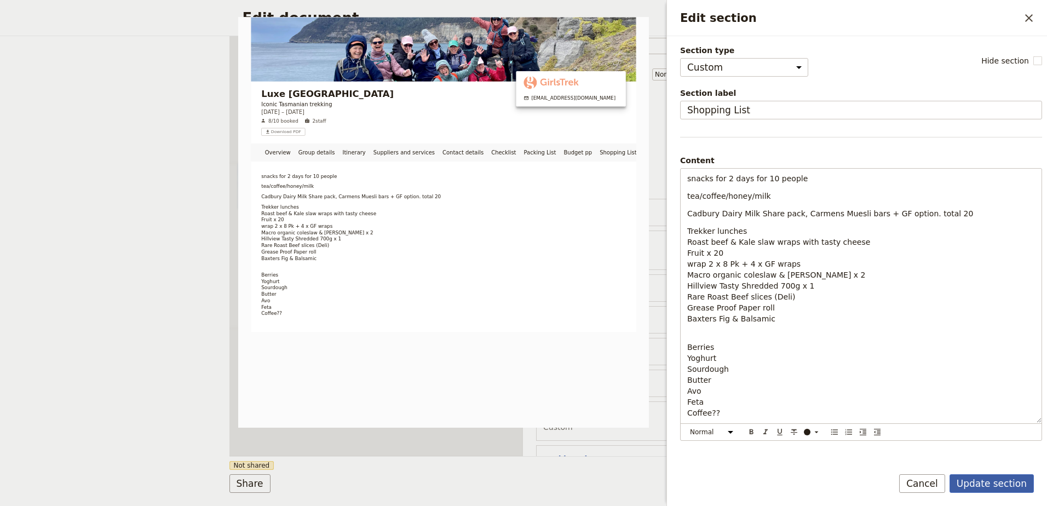
click at [991, 485] on button "Update section" at bounding box center [991, 483] width 84 height 19
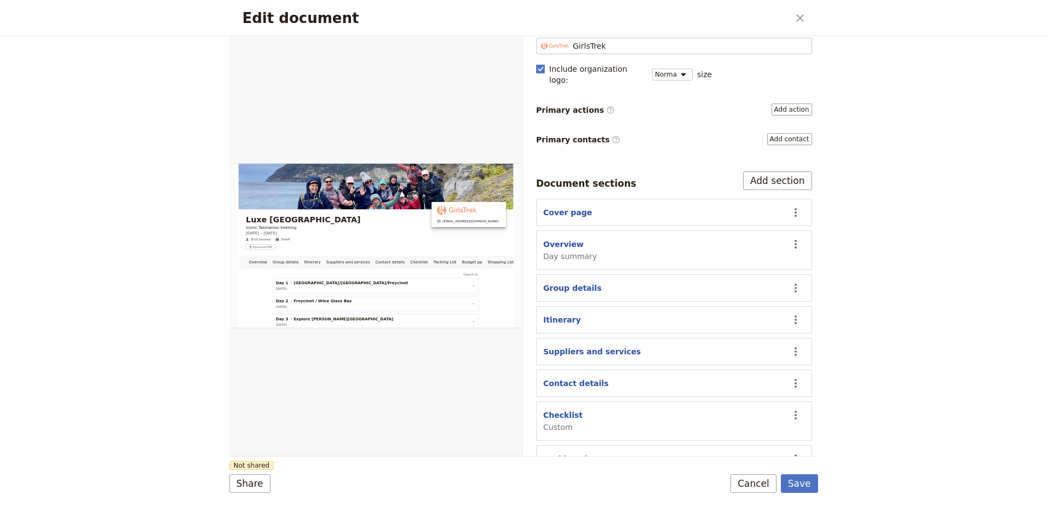
scroll to position [210, 0]
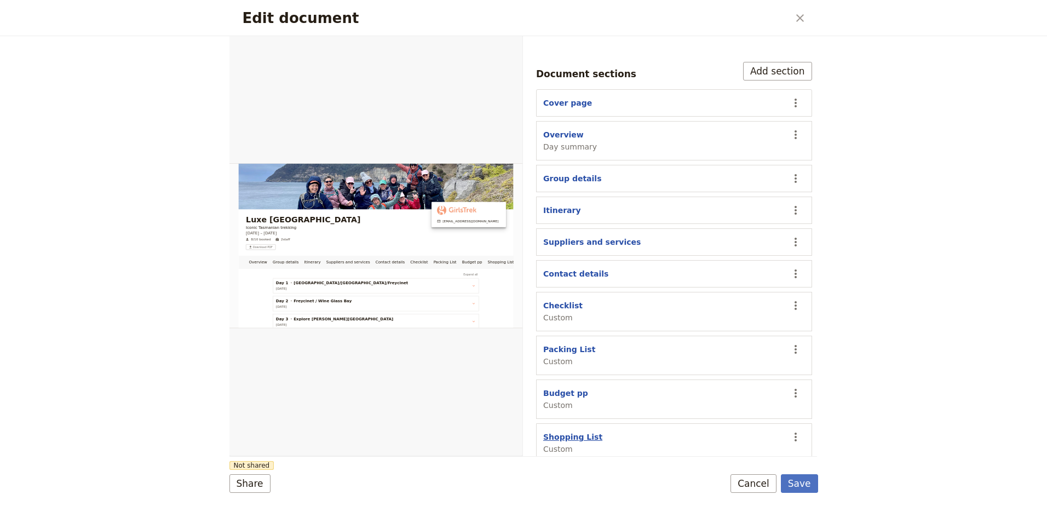
click at [581, 431] on button "Shopping List" at bounding box center [572, 436] width 59 height 11
select select "CUSTOM"
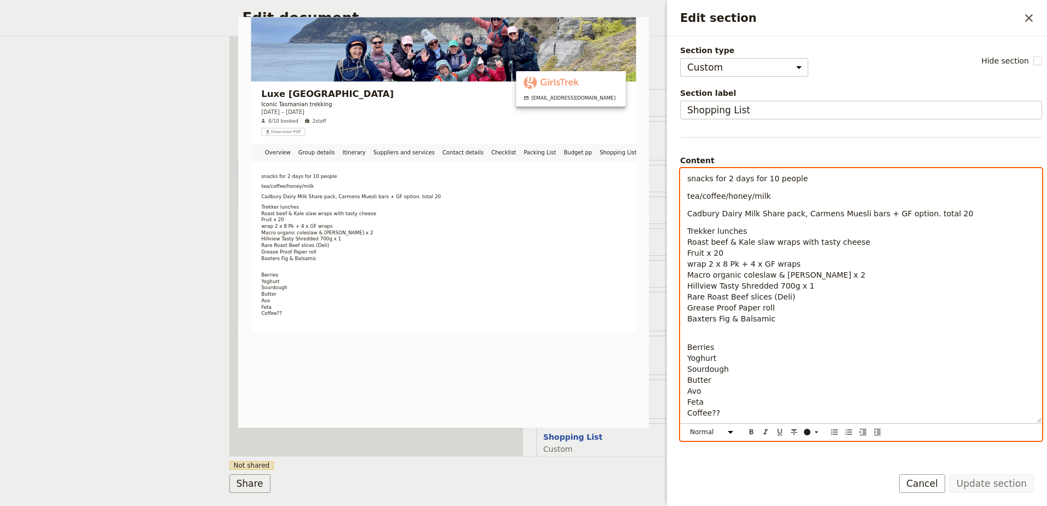
click at [714, 342] on p "Berries Yoghurt Sourdough Butter Avo Feta Coffee??" at bounding box center [861, 380] width 348 height 77
click at [705, 336] on div "snacks for 2 days for 10 people tea/coffee/honey/milk Cadbury Dairy Milk Share …" at bounding box center [861, 296] width 361 height 254
click at [693, 348] on span "Berries" at bounding box center [700, 347] width 27 height 9
click at [689, 348] on span "Berries" at bounding box center [700, 347] width 27 height 9
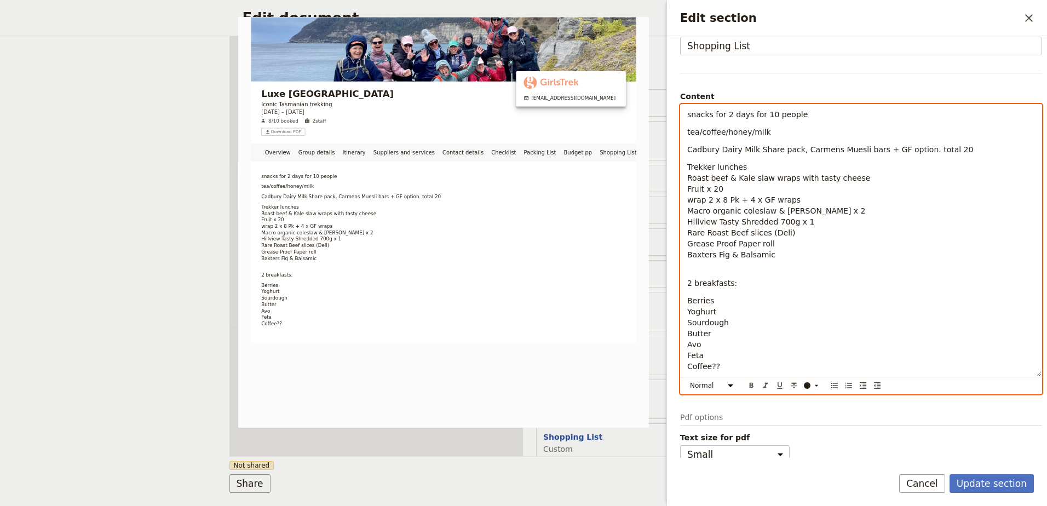
scroll to position [70, 0]
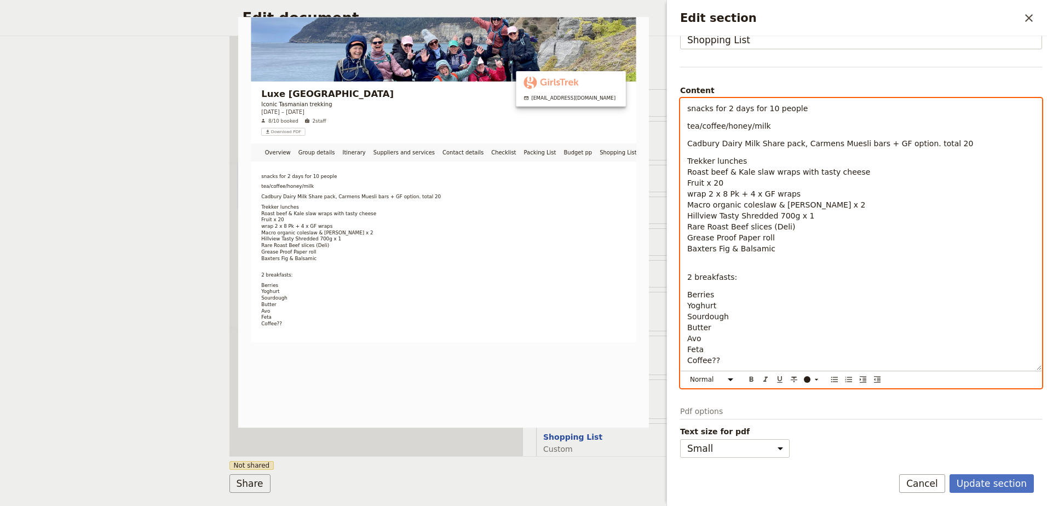
click at [728, 281] on span "2 breakfasts:" at bounding box center [712, 277] width 50 height 9
click at [733, 361] on p "Berries Yoghurt Sourdough Butter Avo Feta Coffee??" at bounding box center [861, 327] width 348 height 77
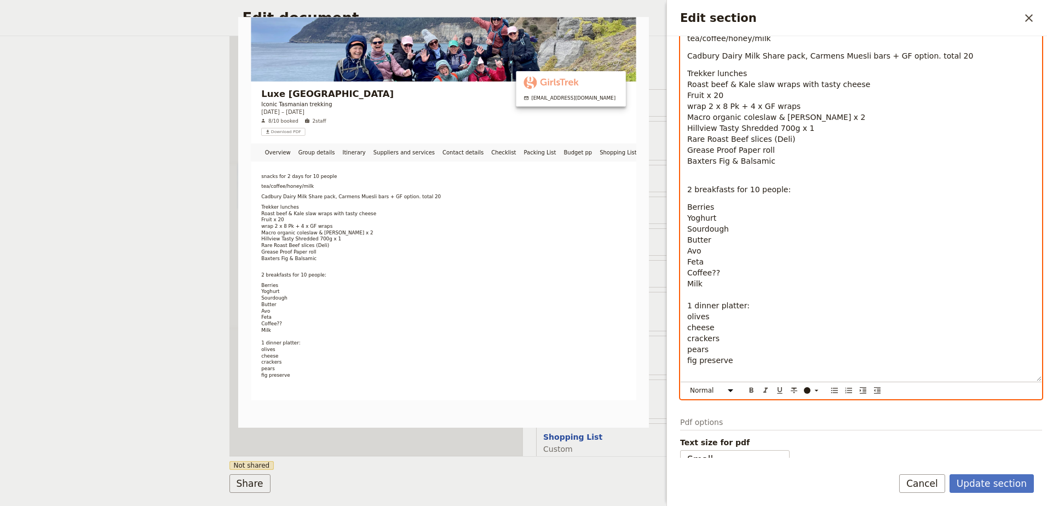
scroll to position [169, 0]
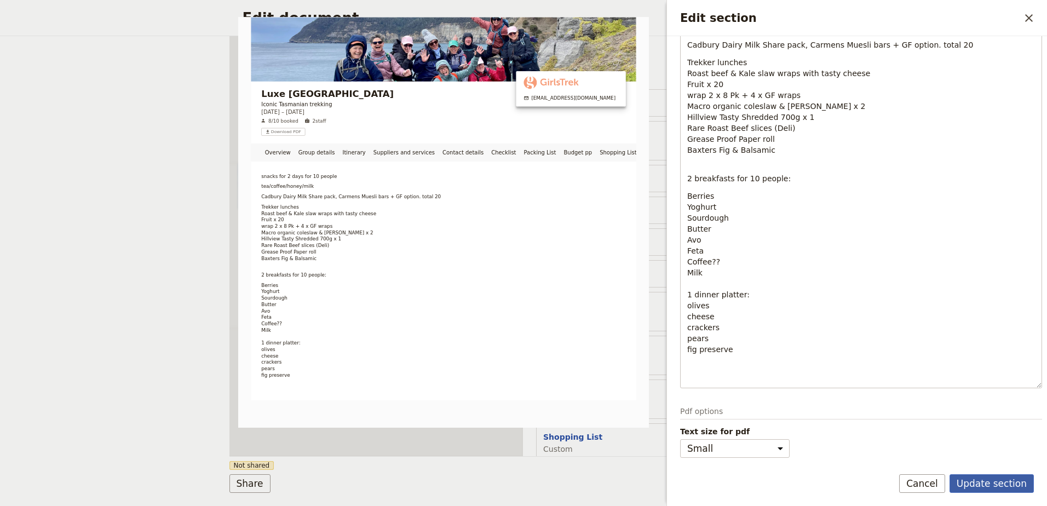
click at [1017, 489] on button "Update section" at bounding box center [991, 483] width 84 height 19
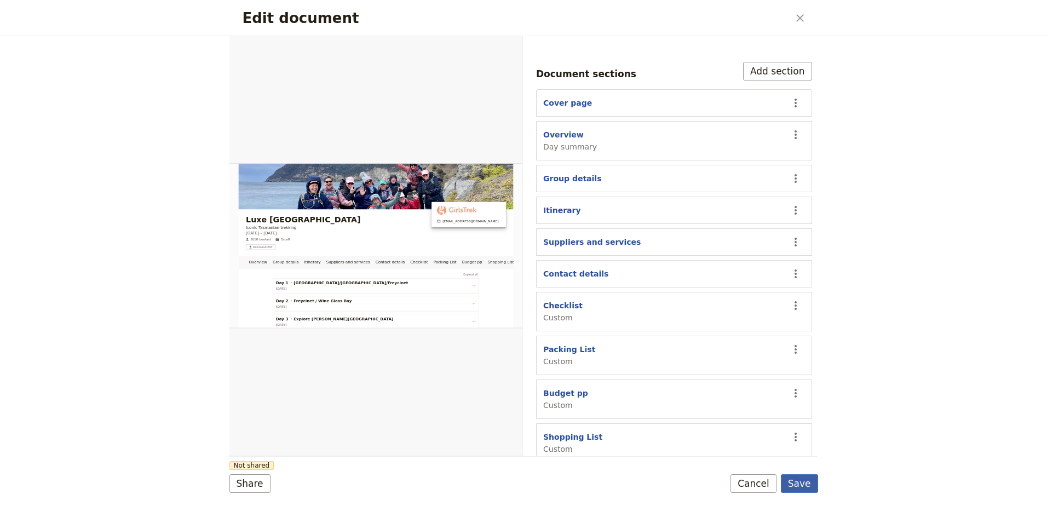
click at [799, 488] on button "Save" at bounding box center [799, 483] width 37 height 19
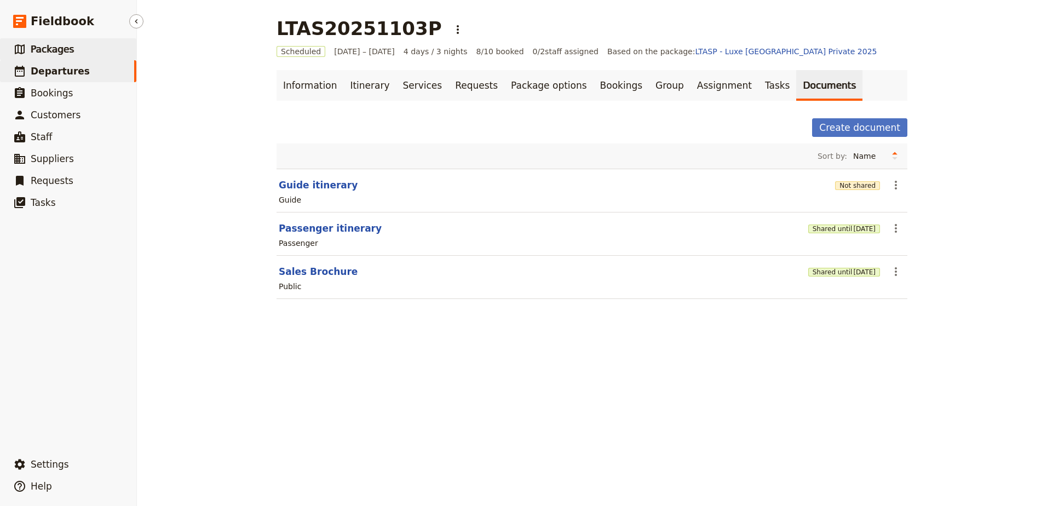
click at [70, 49] on link "​ Packages" at bounding box center [68, 49] width 136 height 22
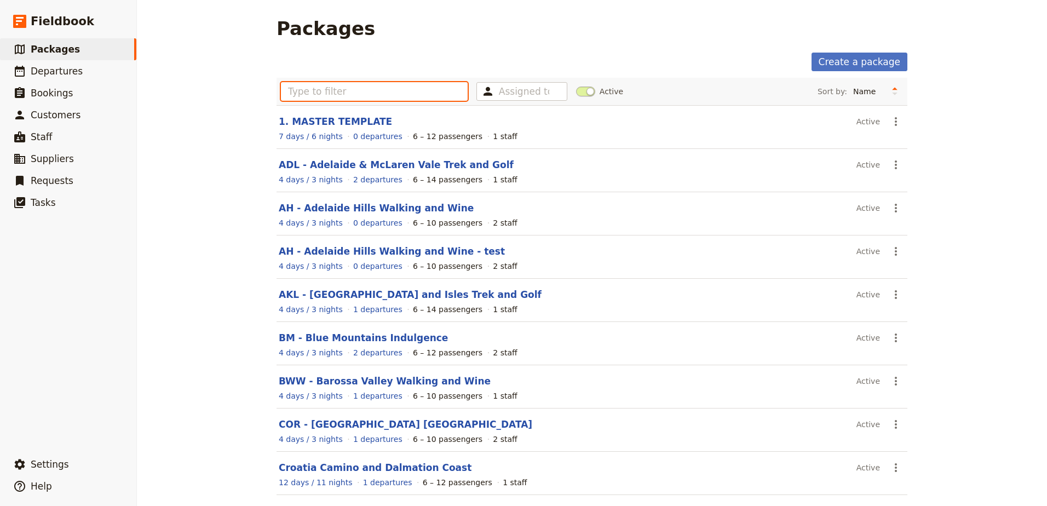
click at [309, 89] on input "text" at bounding box center [374, 91] width 187 height 19
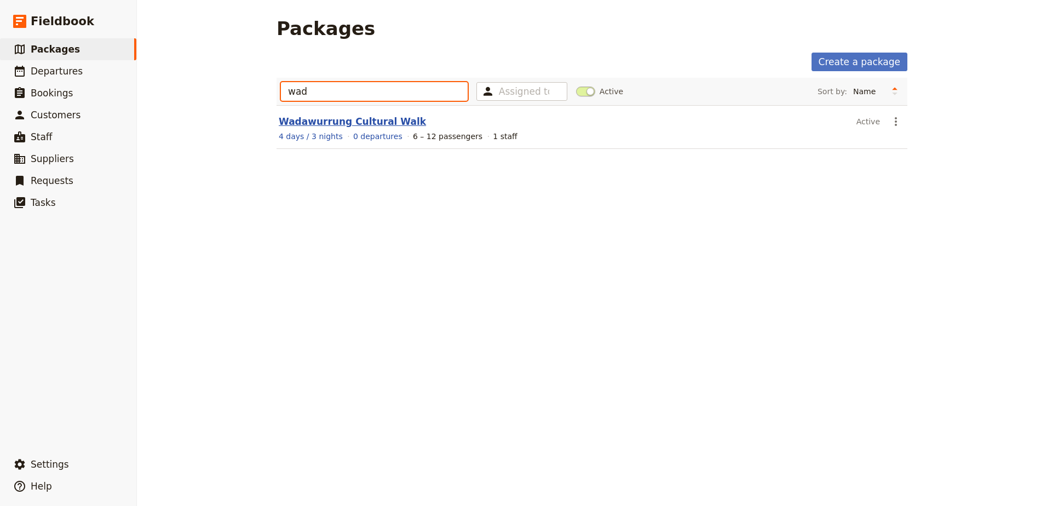
type input "wad"
click at [336, 122] on link "Wadawurrung Cultural Walk" at bounding box center [352, 121] width 147 height 11
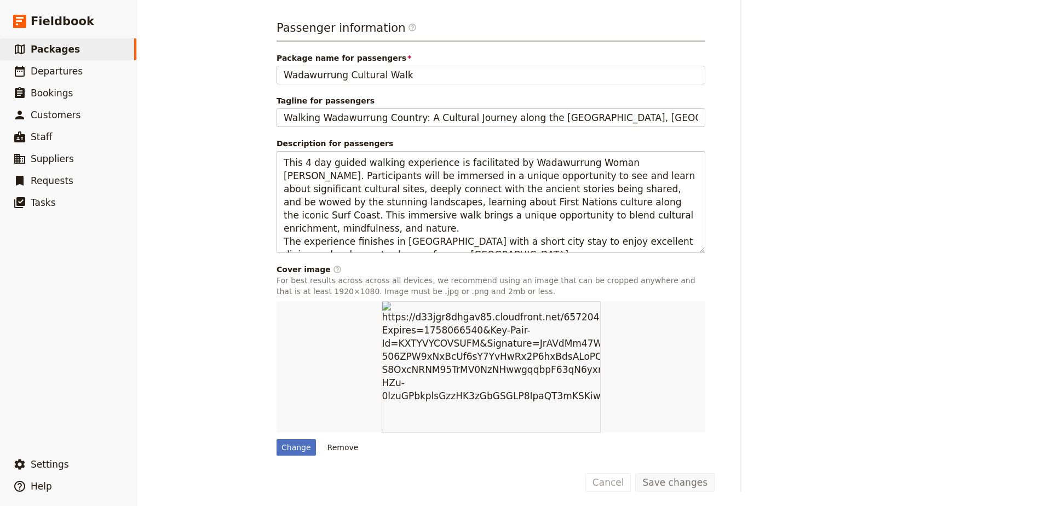
scroll to position [428, 0]
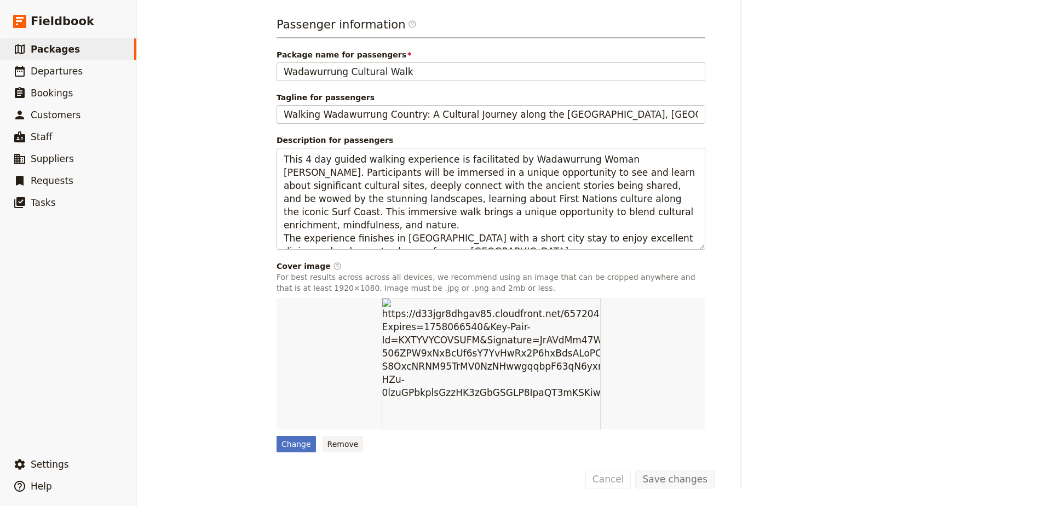
click at [335, 439] on button "Remove" at bounding box center [343, 444] width 41 height 16
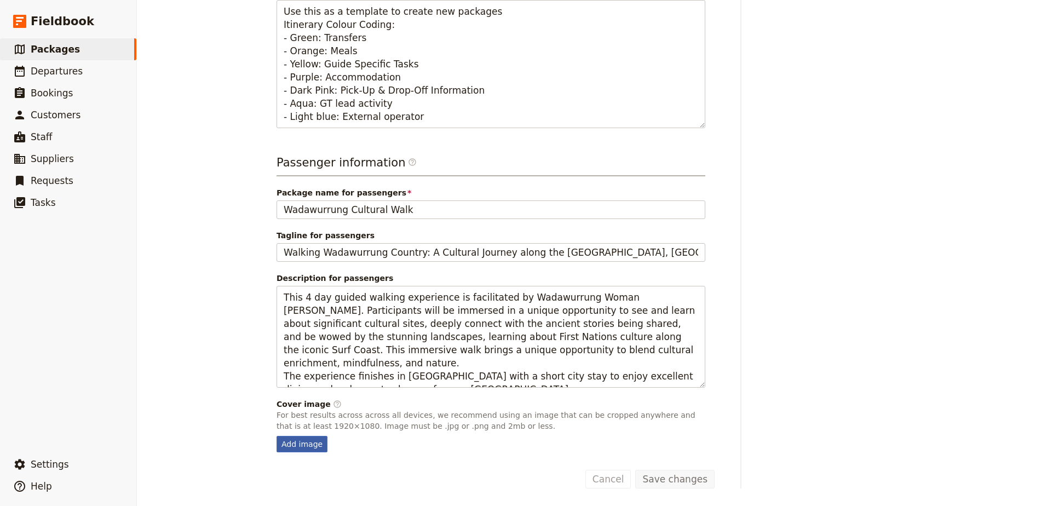
click at [312, 445] on div "Add image" at bounding box center [302, 444] width 51 height 16
click at [277, 436] on input "Add image" at bounding box center [276, 435] width 1 height 1
click at [302, 448] on div "Add image" at bounding box center [302, 444] width 51 height 16
click at [277, 436] on input "Add image" at bounding box center [276, 435] width 1 height 1
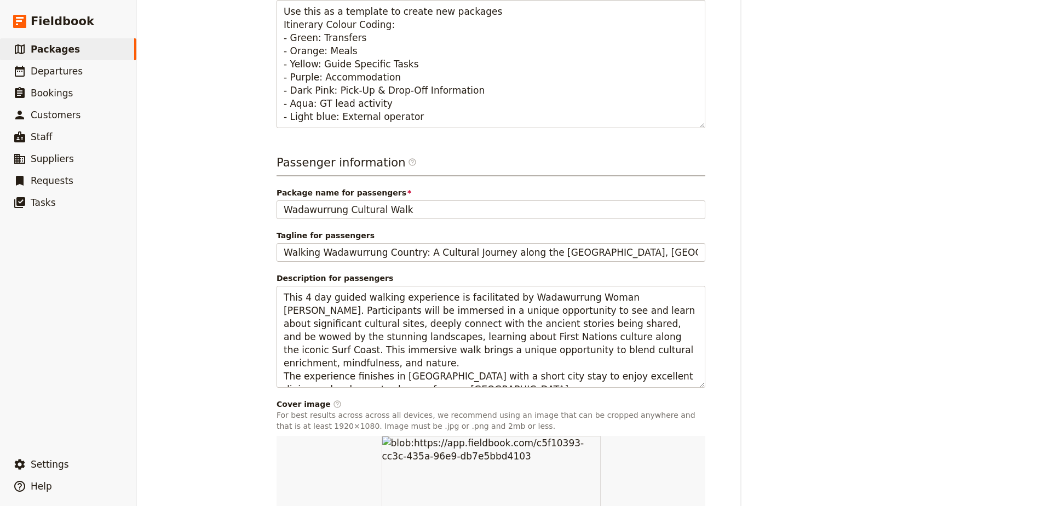
scroll to position [428, 0]
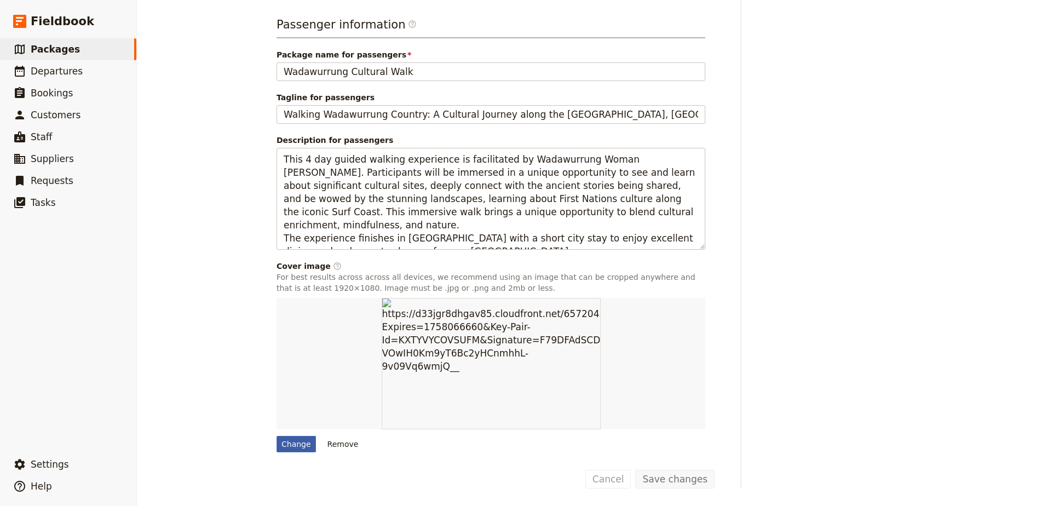
click at [280, 444] on div "Change" at bounding box center [296, 444] width 39 height 16
click at [277, 436] on input "Change" at bounding box center [276, 435] width 1 height 1
type input "C:\fakepath\1000039637.jpg"
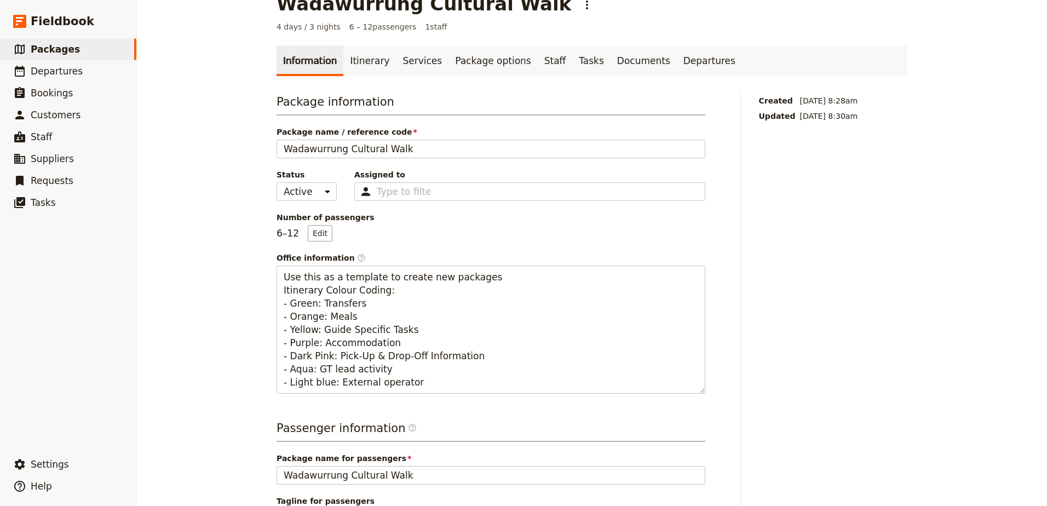
scroll to position [0, 0]
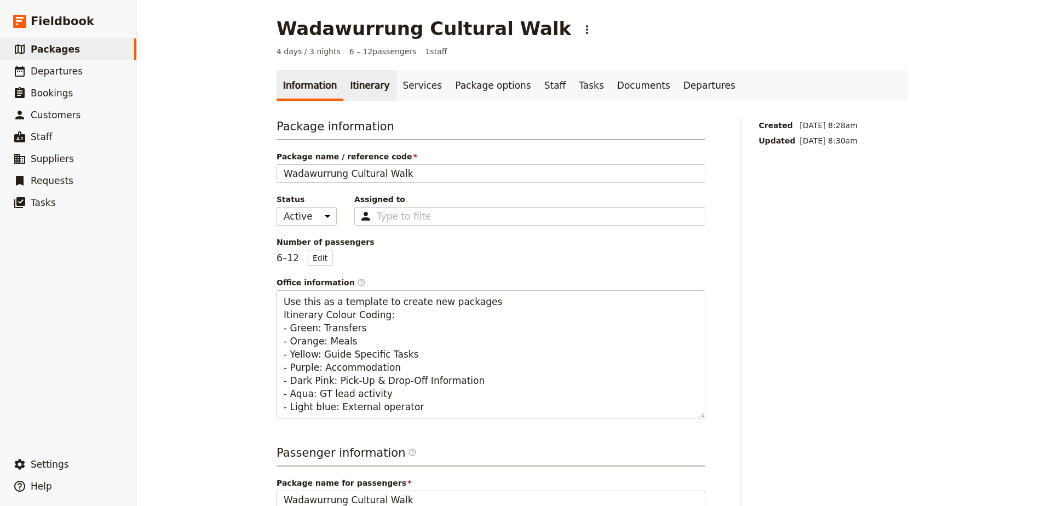
click at [366, 88] on link "Itinerary" at bounding box center [369, 85] width 53 height 31
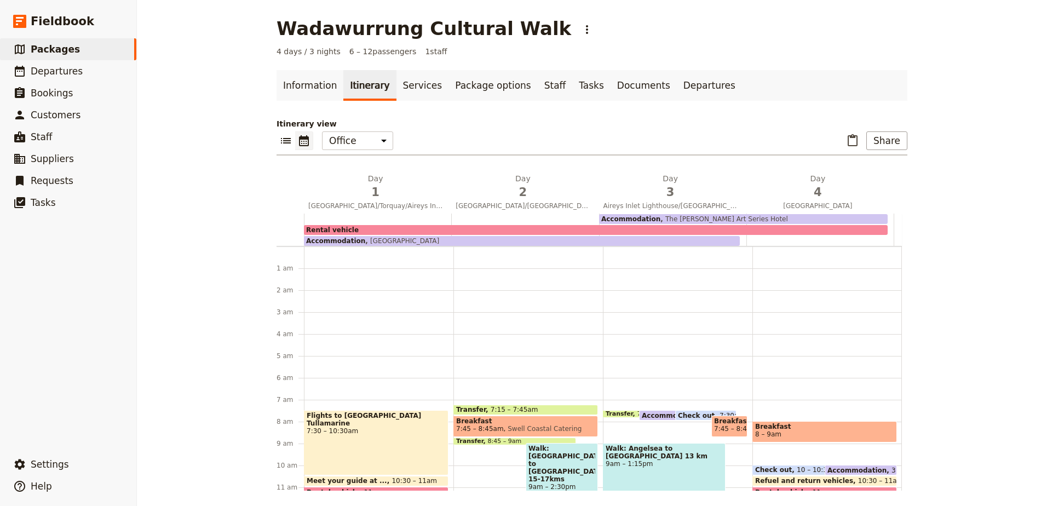
scroll to position [142, 0]
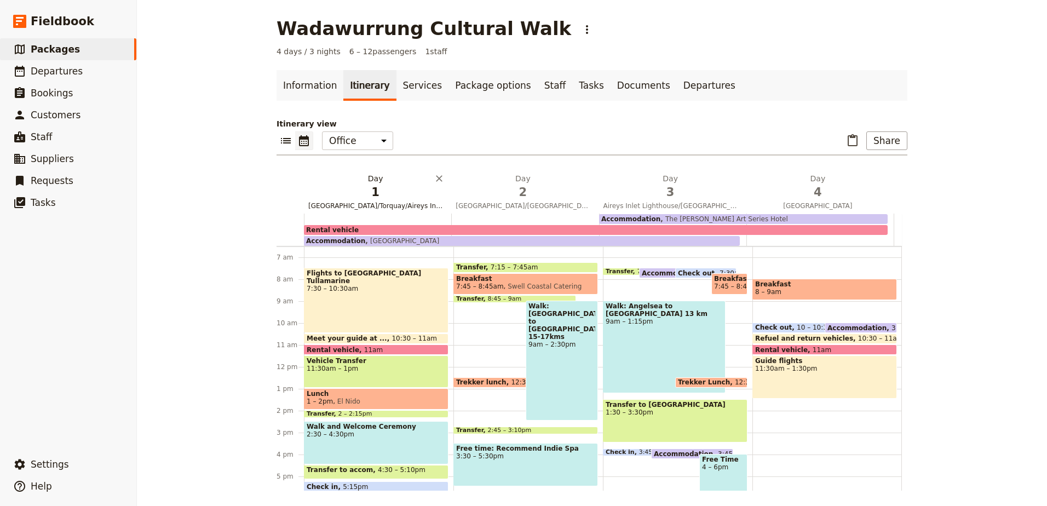
click at [375, 202] on span "[GEOGRAPHIC_DATA]/Torquay/Aireys Inlet" at bounding box center [375, 205] width 143 height 9
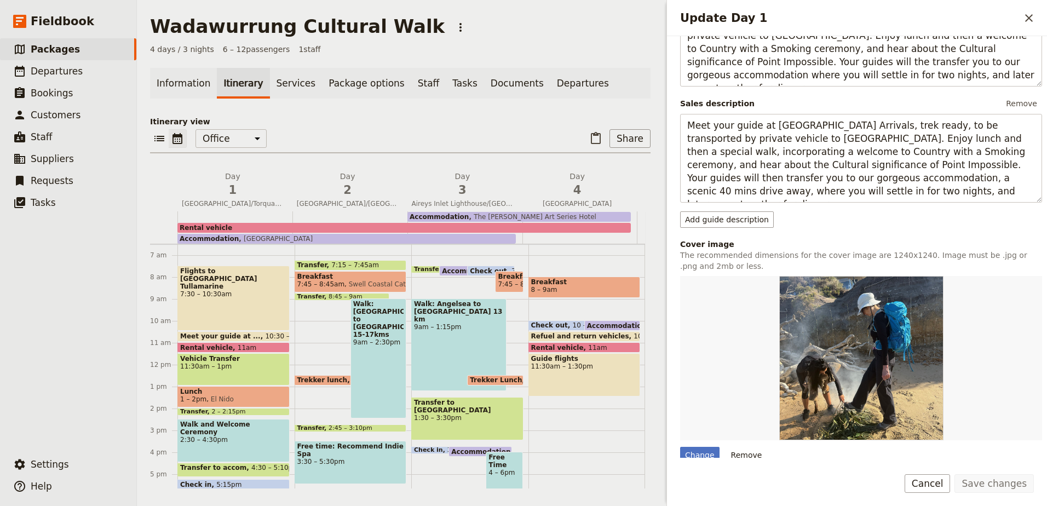
scroll to position [85, 0]
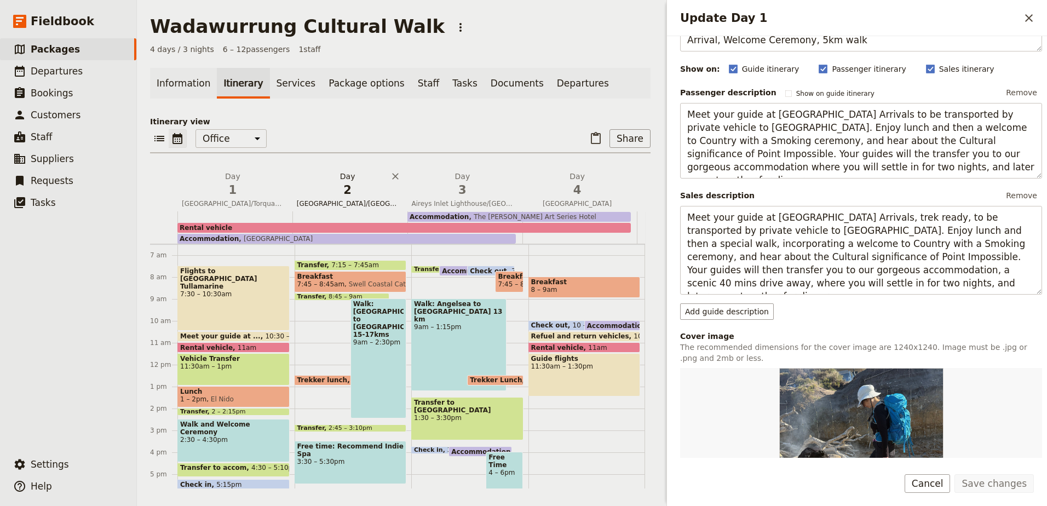
click at [353, 187] on span "2" at bounding box center [348, 190] width 102 height 16
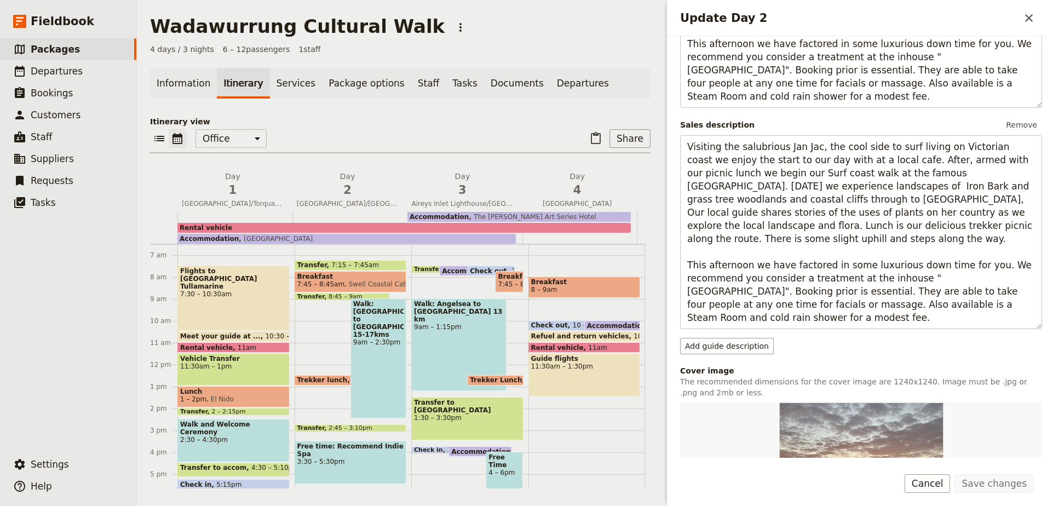
scroll to position [254, 0]
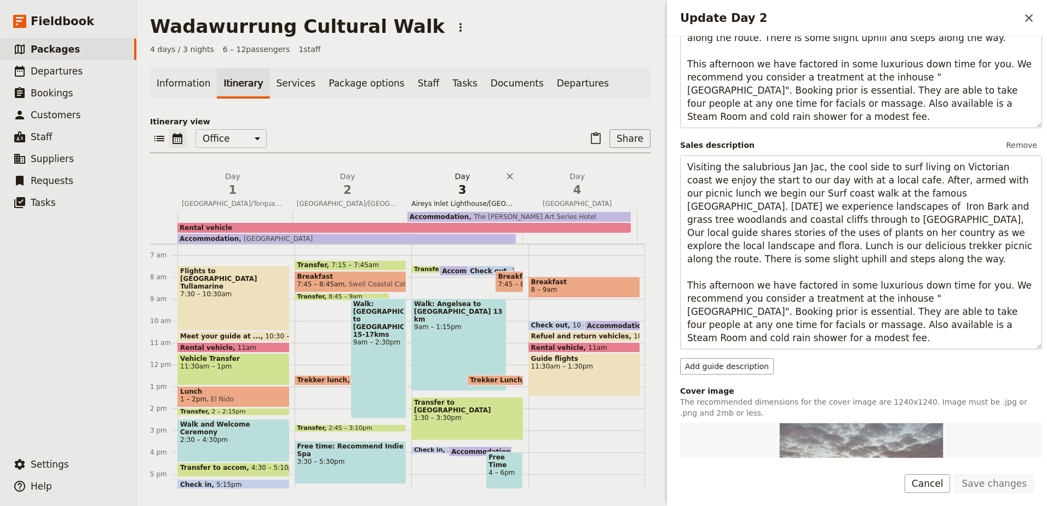
click at [475, 186] on span "3" at bounding box center [463, 190] width 102 height 16
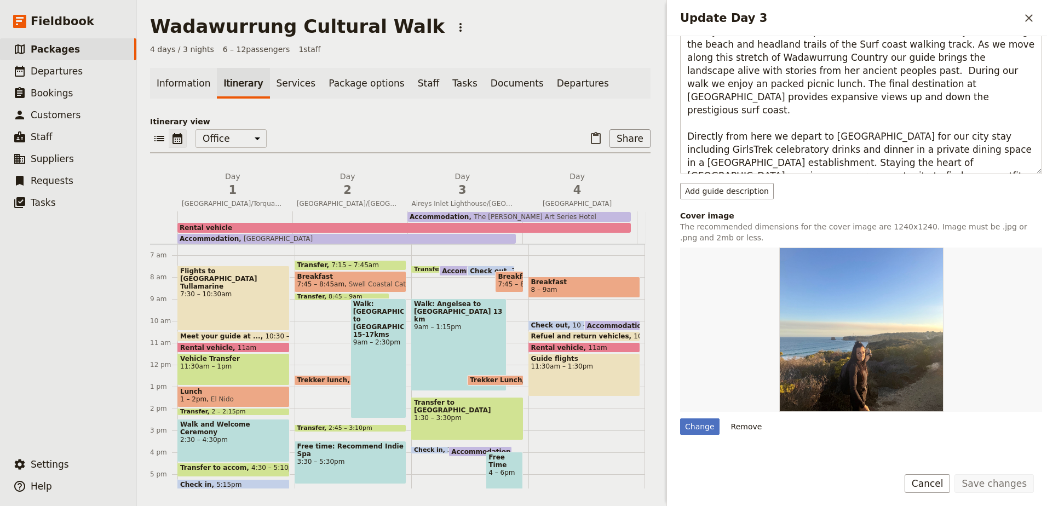
scroll to position [366, 0]
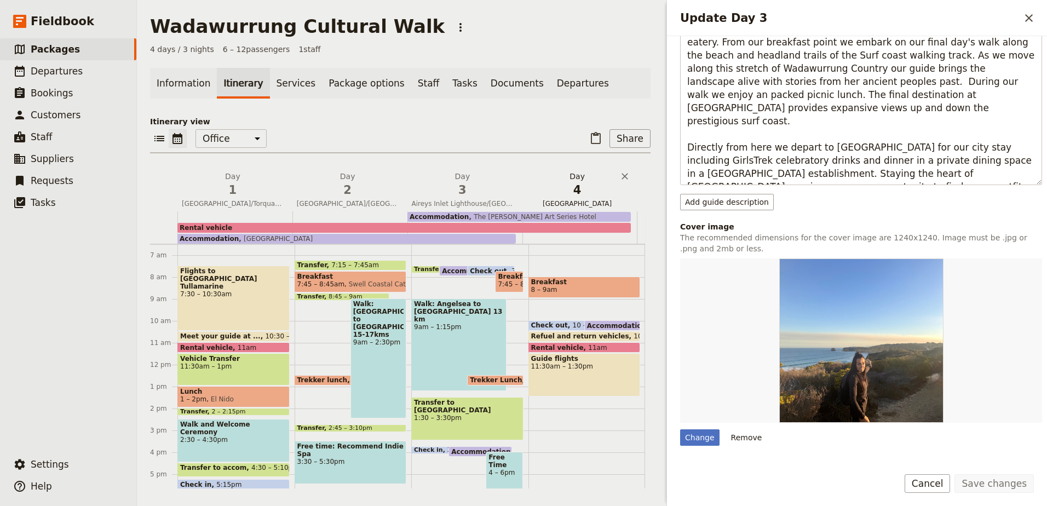
click at [585, 192] on span "4" at bounding box center [577, 190] width 102 height 16
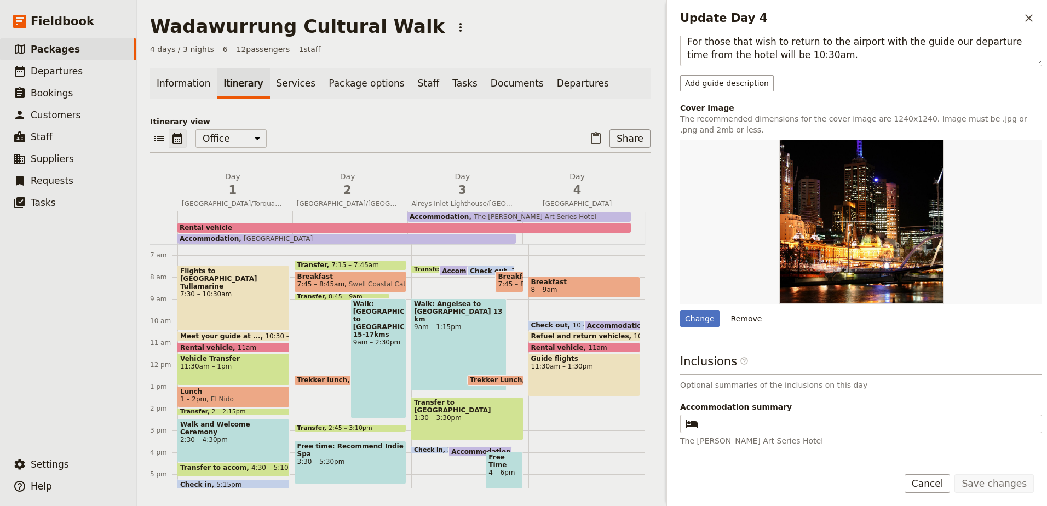
scroll to position [307, 0]
